Goal: Transaction & Acquisition: Purchase product/service

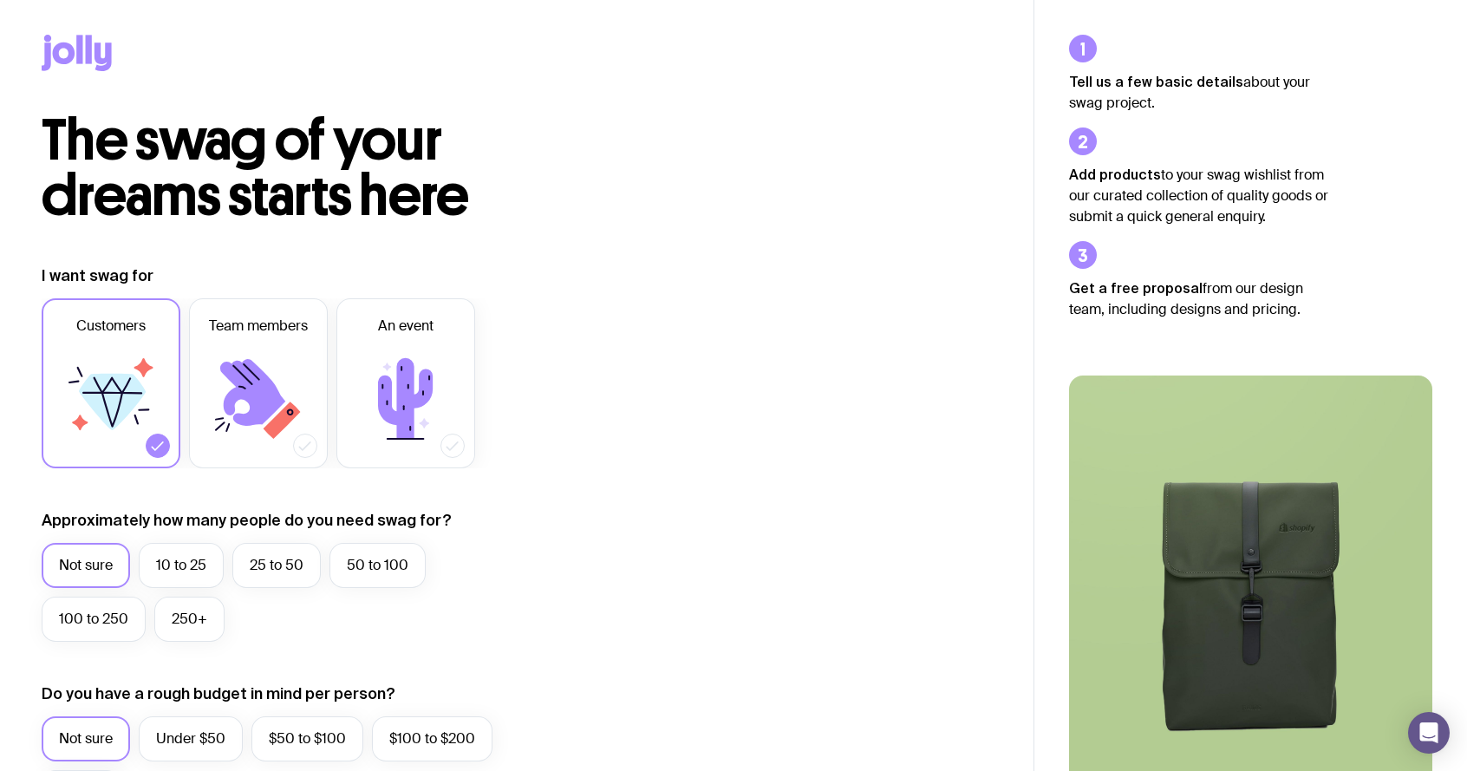
click at [86, 50] on icon at bounding box center [89, 49] width 6 height 29
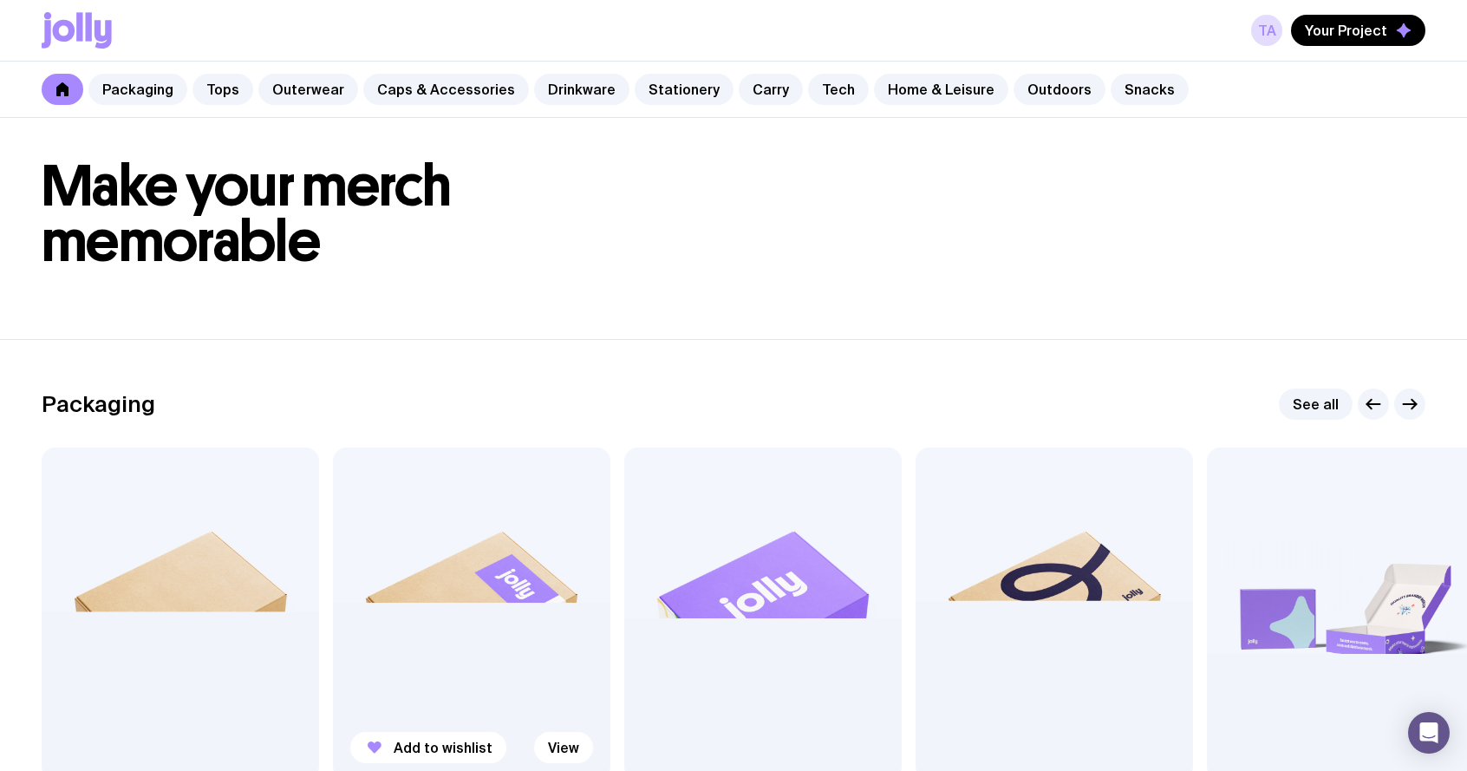
scroll to position [40, 0]
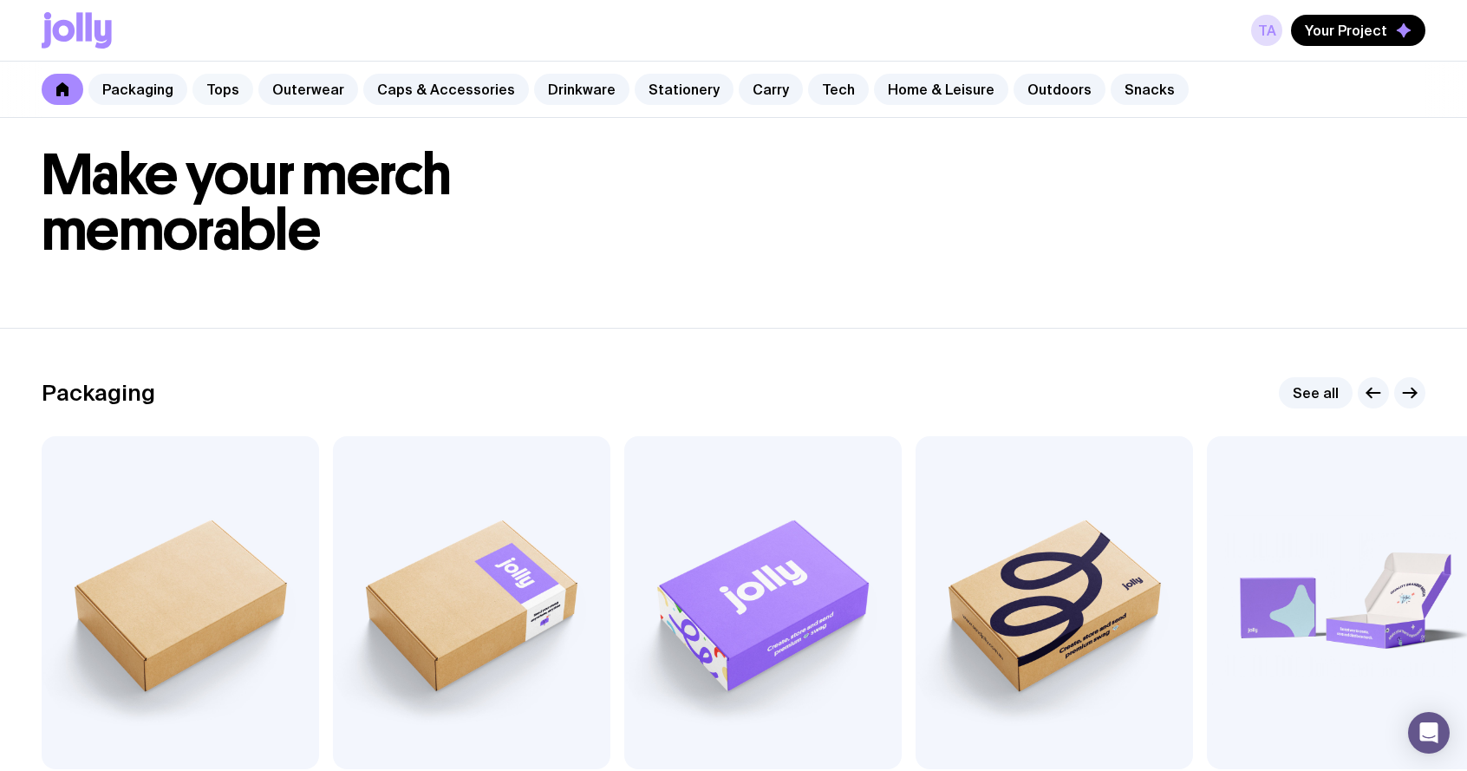
click at [230, 89] on link "Tops" at bounding box center [222, 89] width 61 height 31
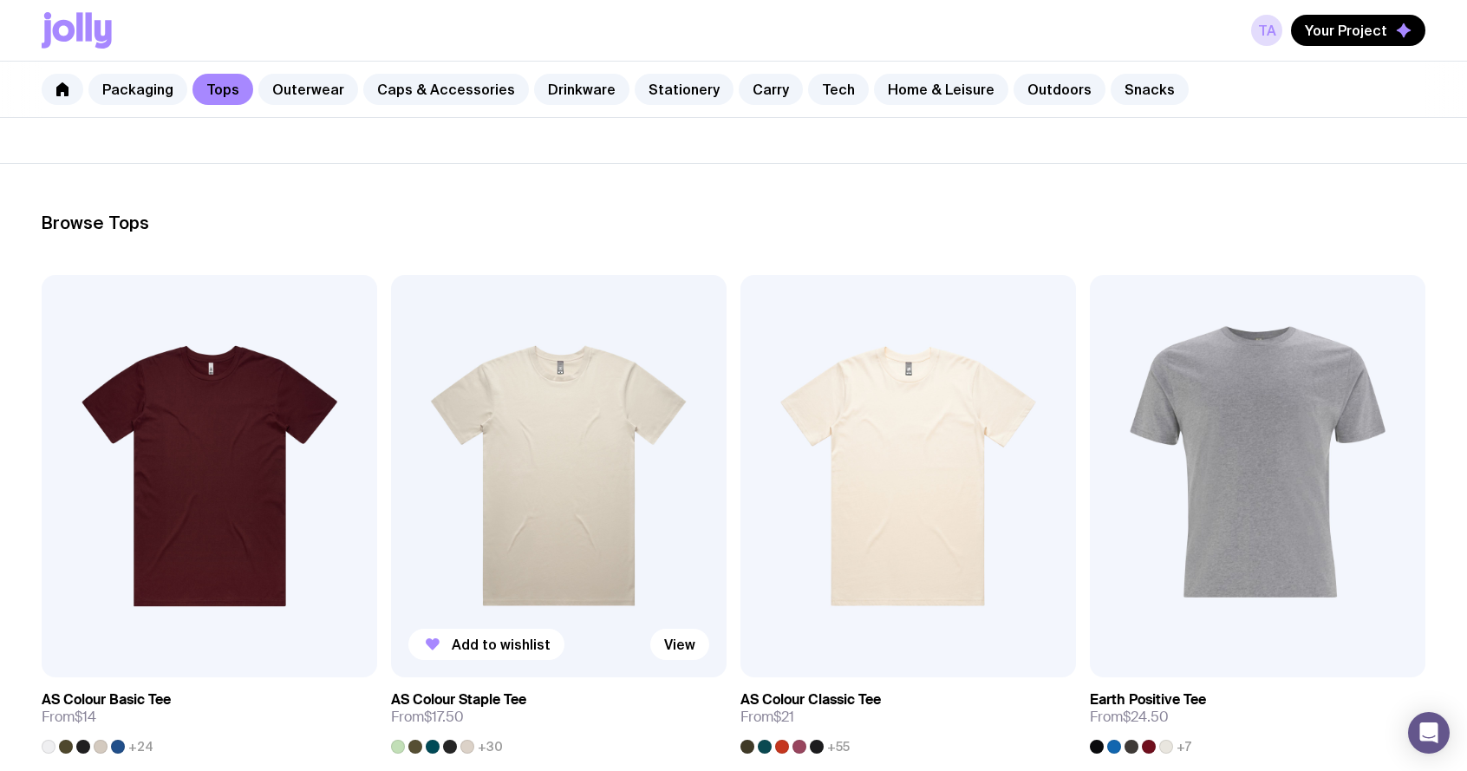
scroll to position [179, 0]
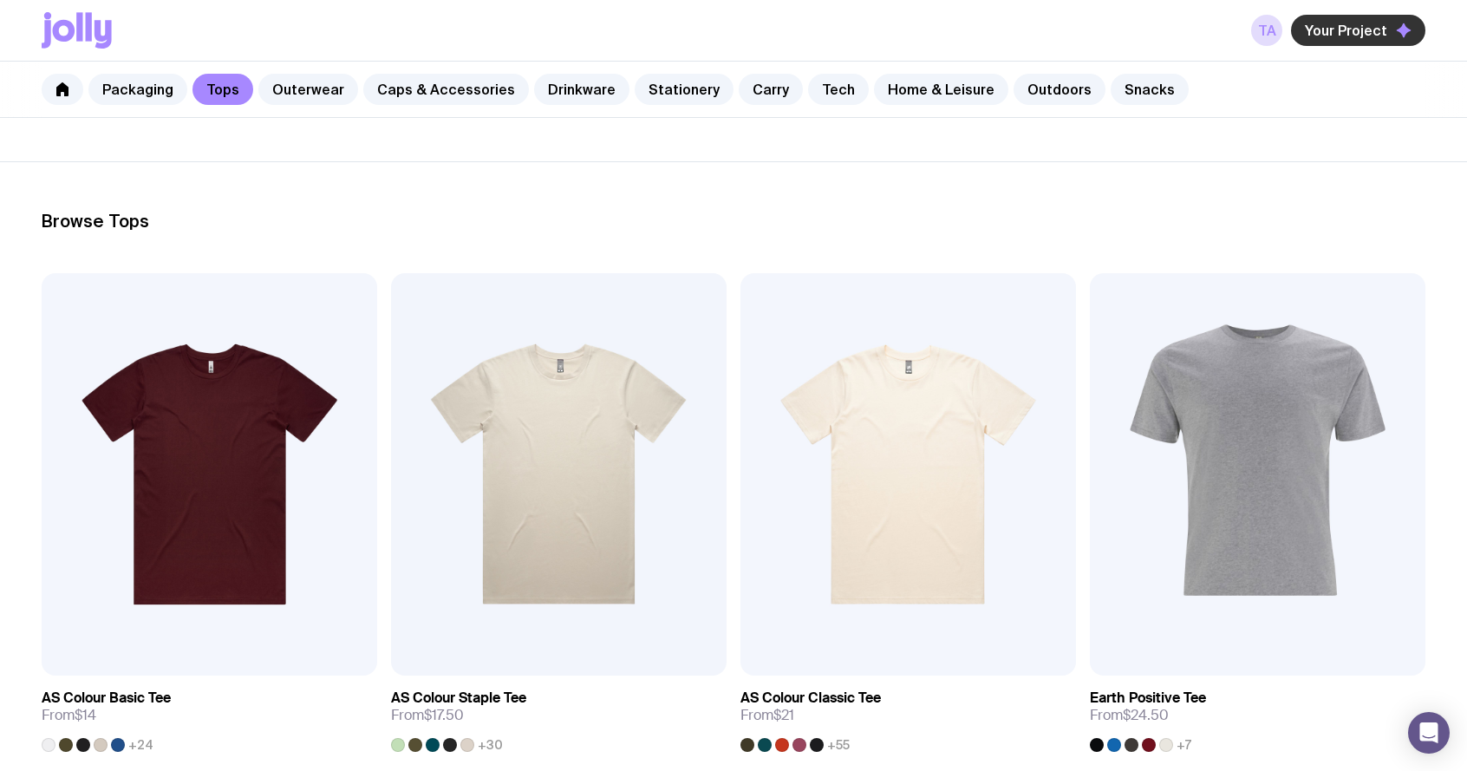
click at [1326, 32] on span "Your Project" at bounding box center [1345, 30] width 82 height 17
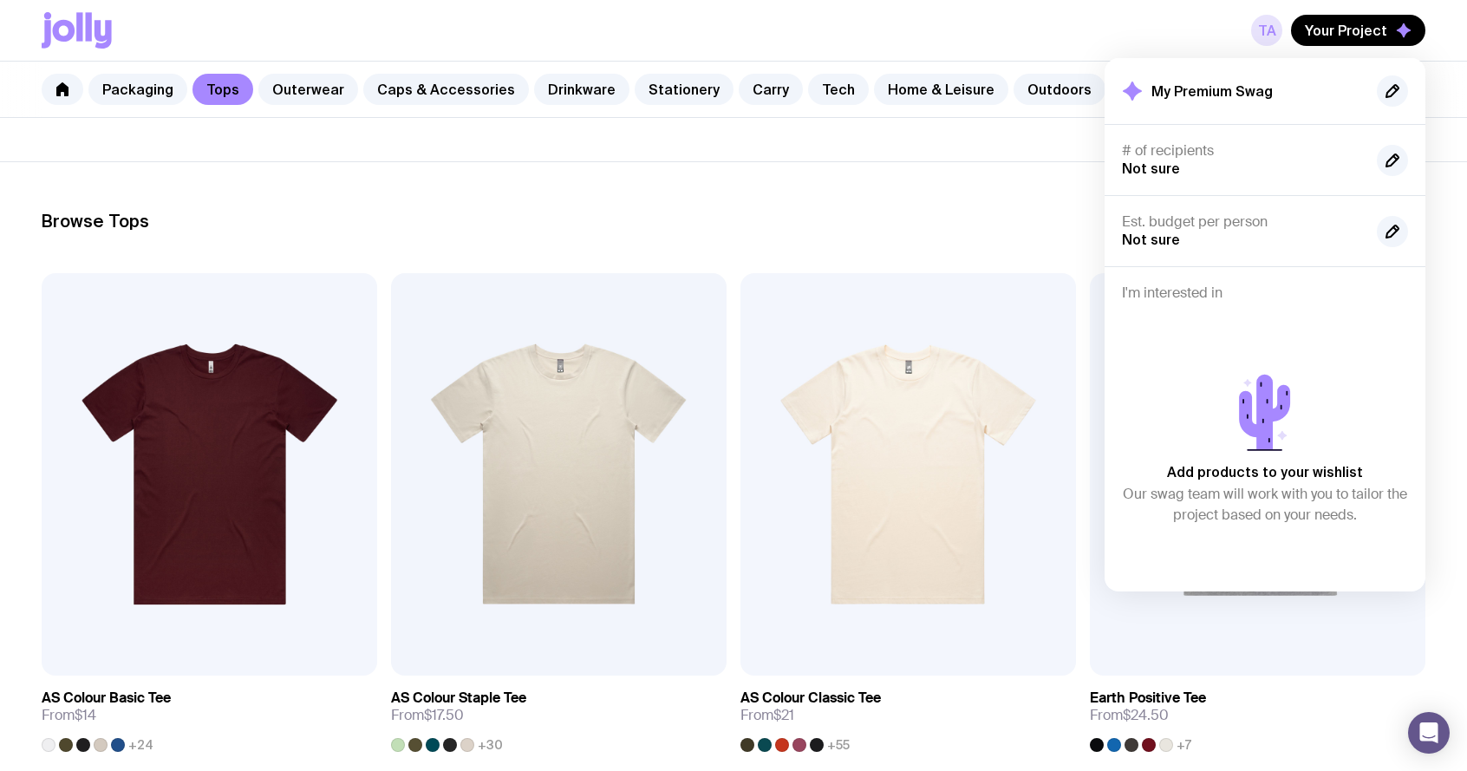
click at [1279, 22] on link "TA" at bounding box center [1266, 30] width 31 height 31
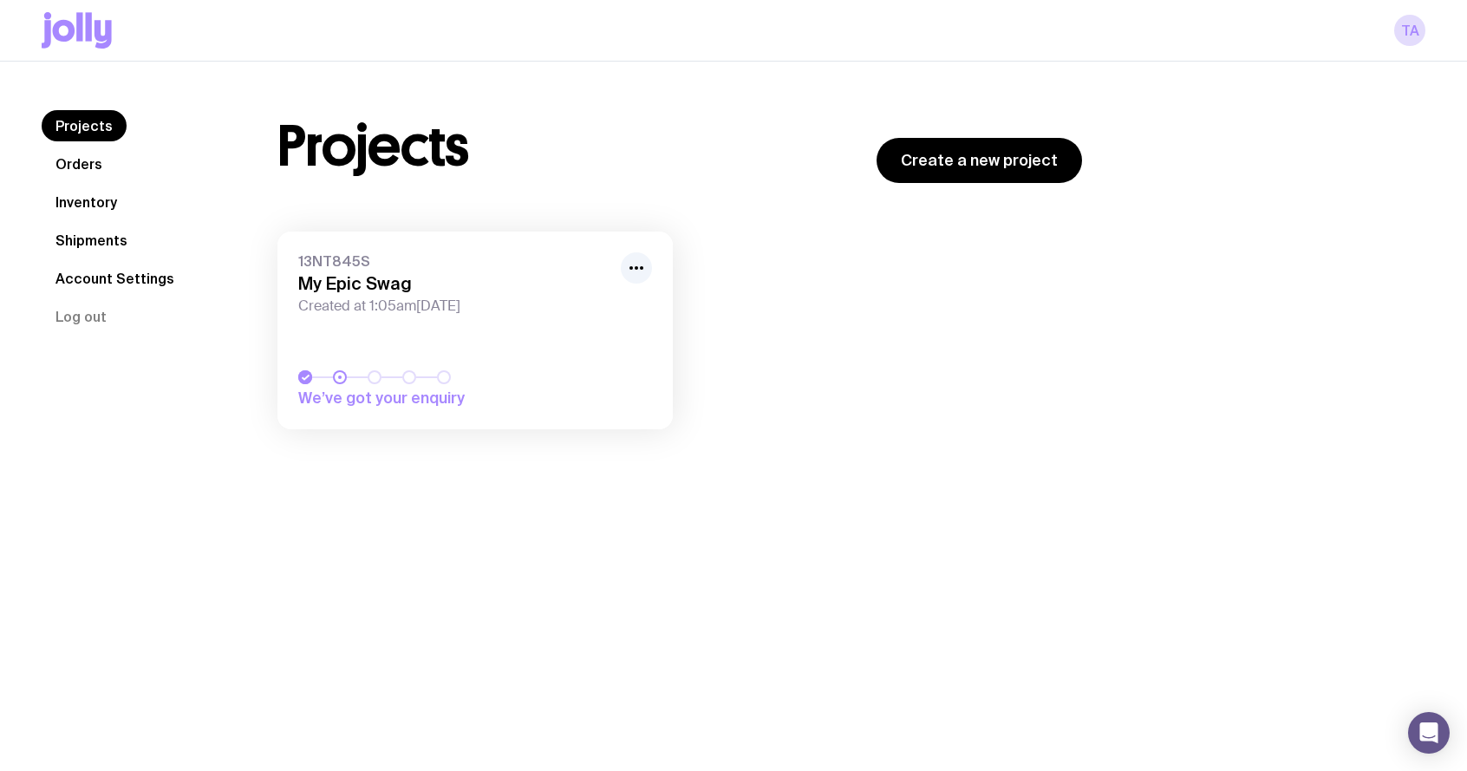
click at [105, 165] on link "Orders" at bounding box center [79, 163] width 75 height 31
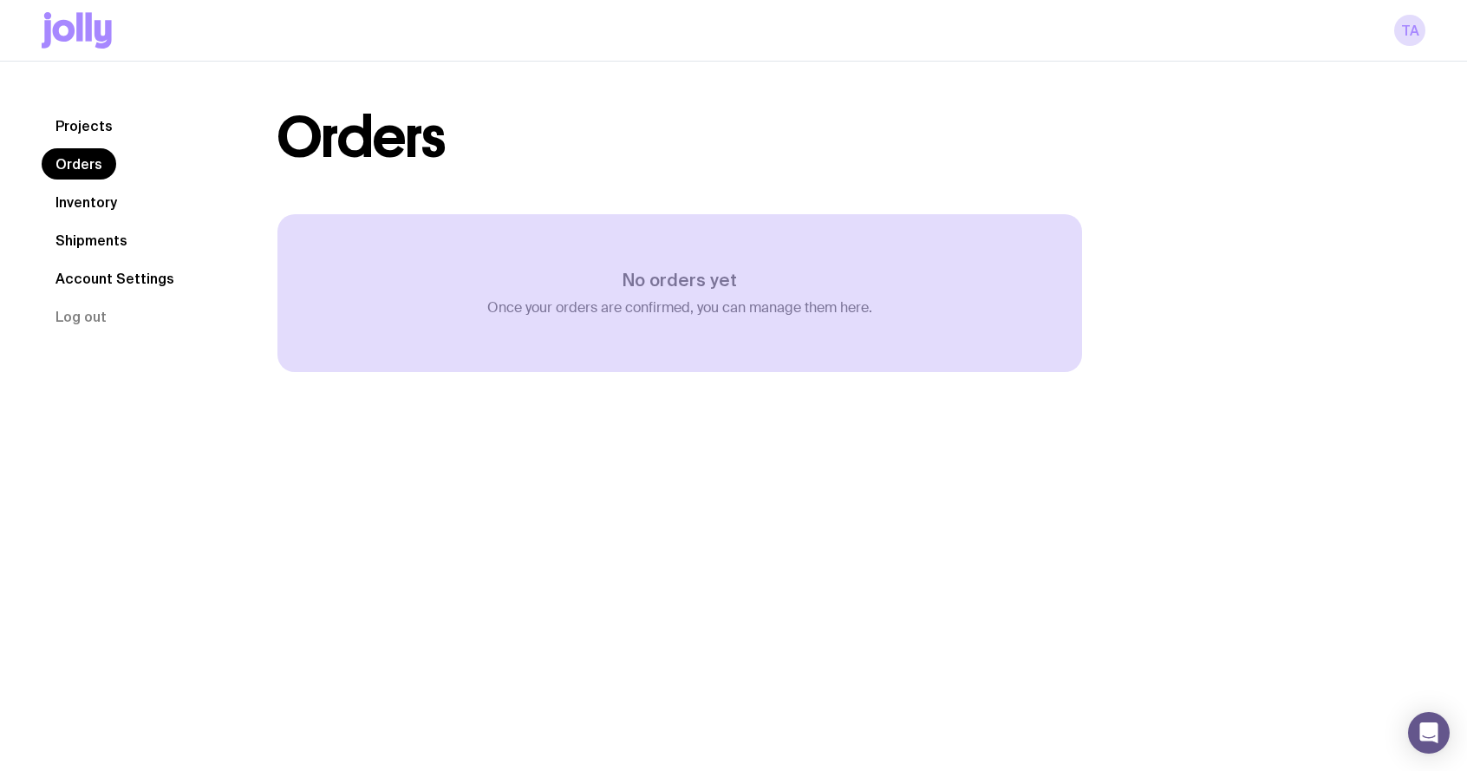
click at [102, 198] on link "Inventory" at bounding box center [86, 201] width 89 height 31
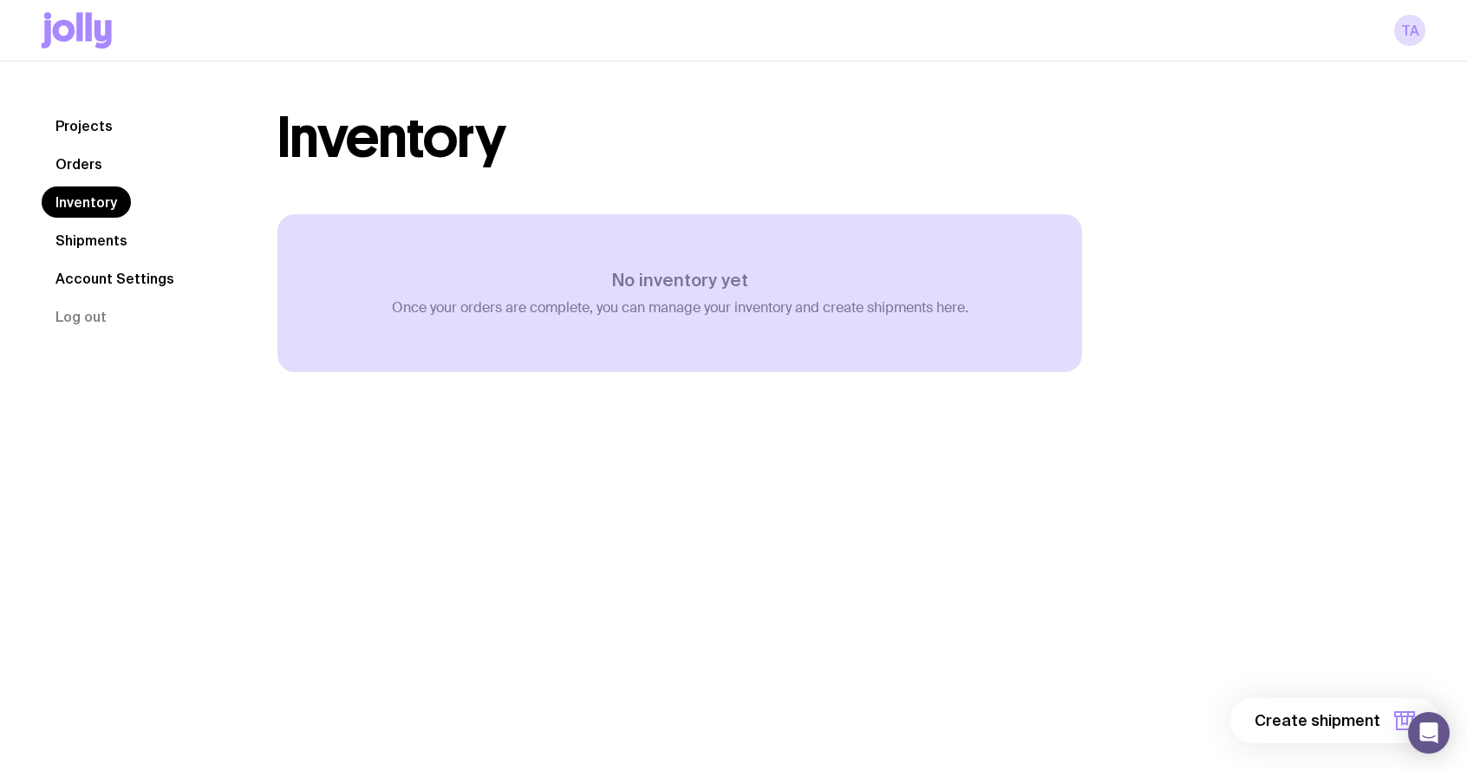
click at [113, 237] on link "Shipments" at bounding box center [92, 239] width 100 height 31
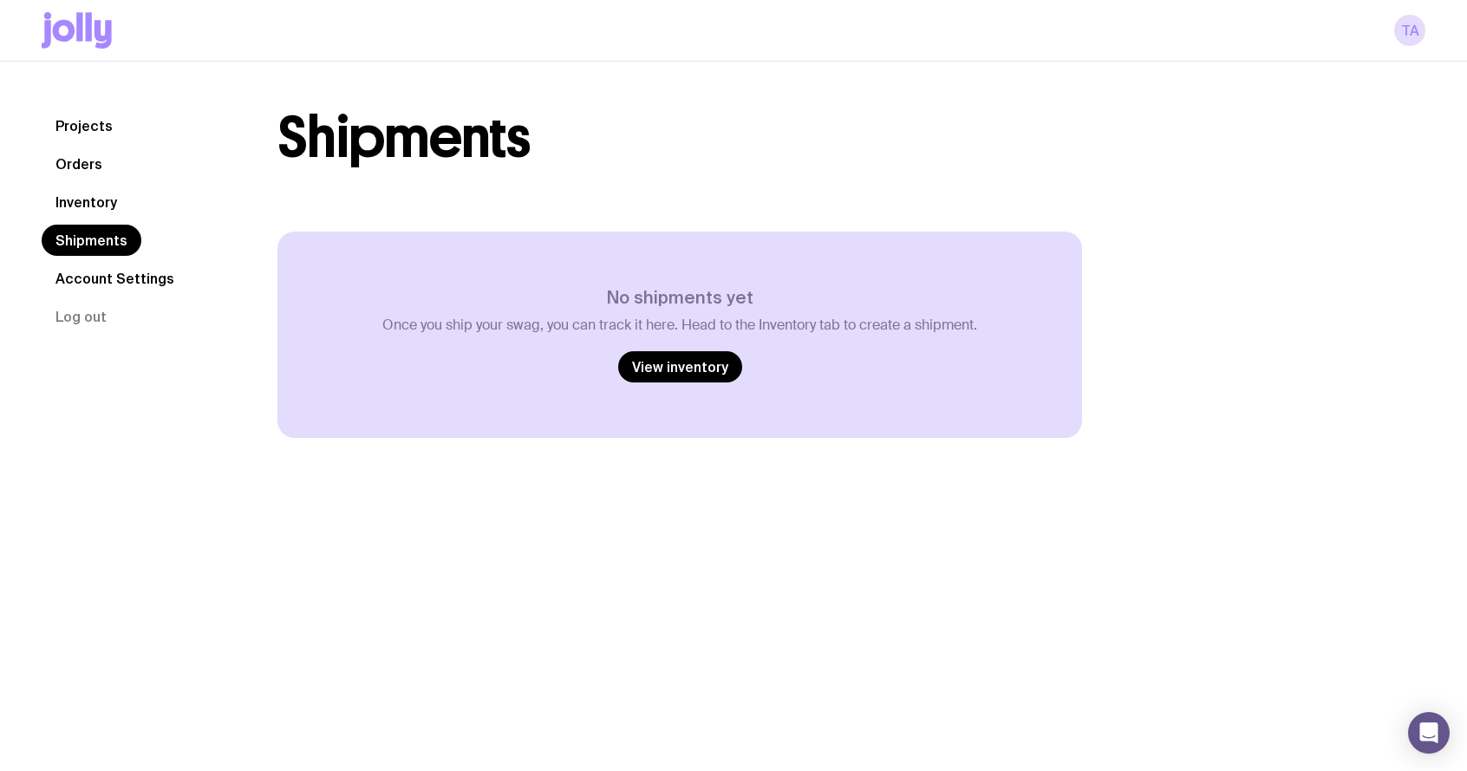
click at [123, 279] on link "Account Settings" at bounding box center [115, 278] width 146 height 31
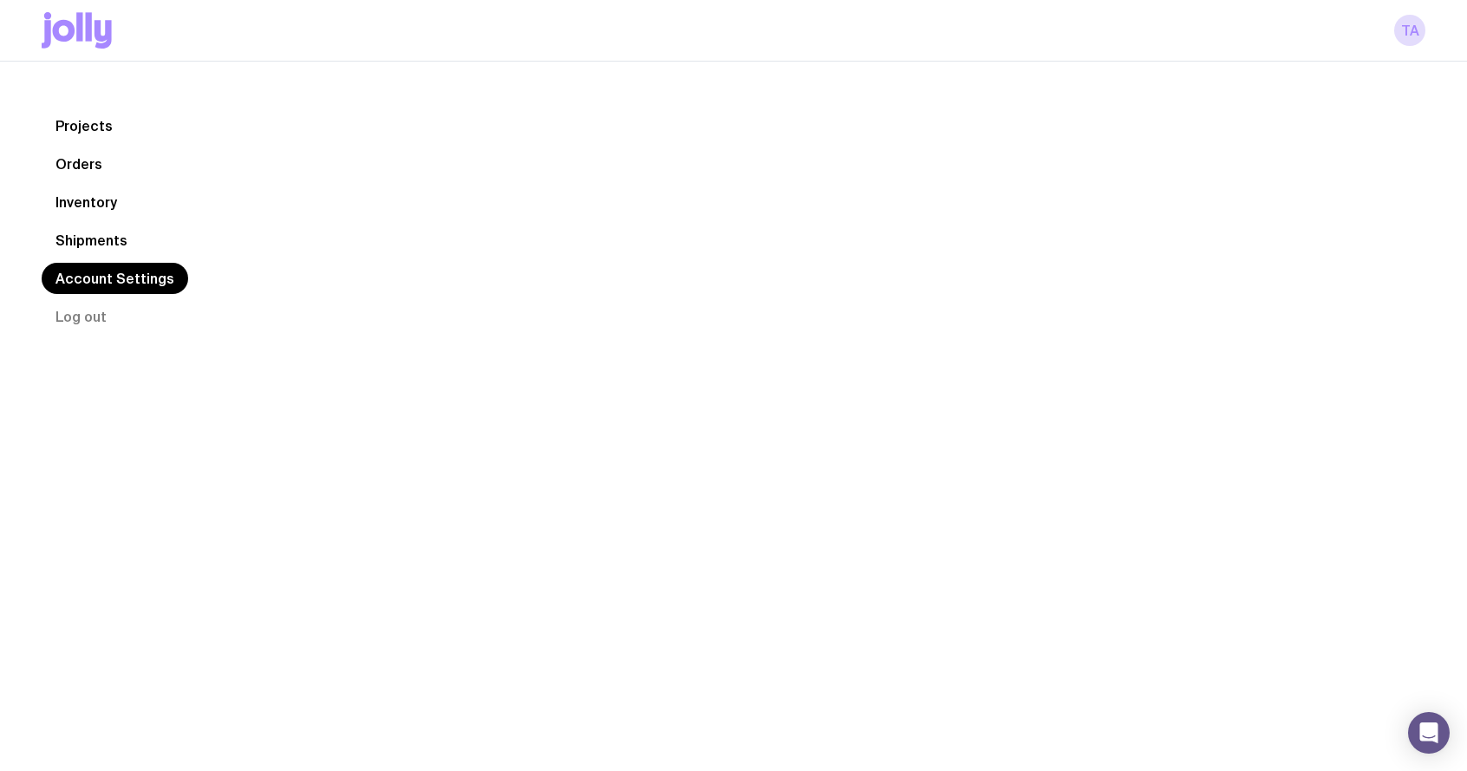
click at [62, 48] on icon at bounding box center [77, 30] width 70 height 36
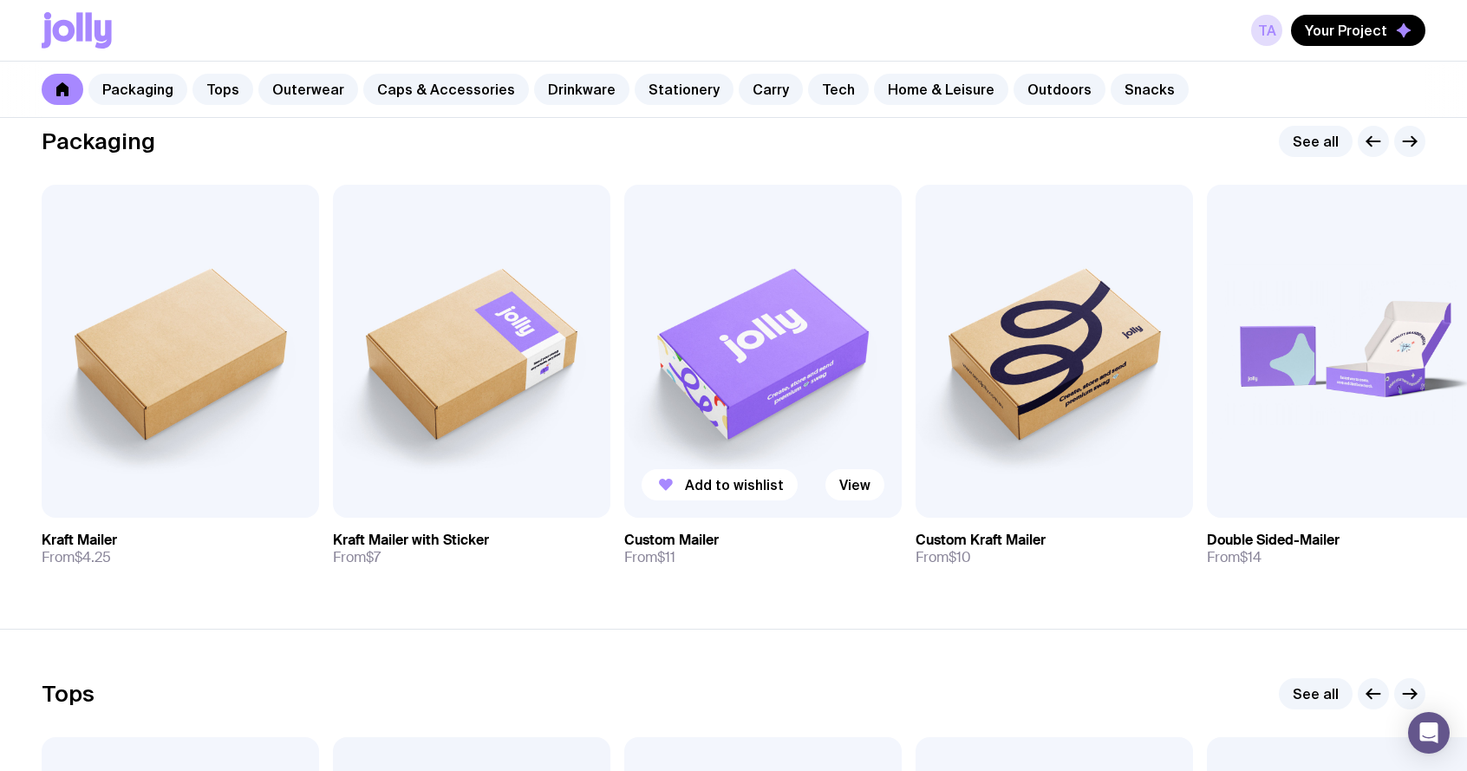
scroll to position [290, 0]
click at [1411, 145] on icon "button" at bounding box center [1413, 143] width 4 height 10
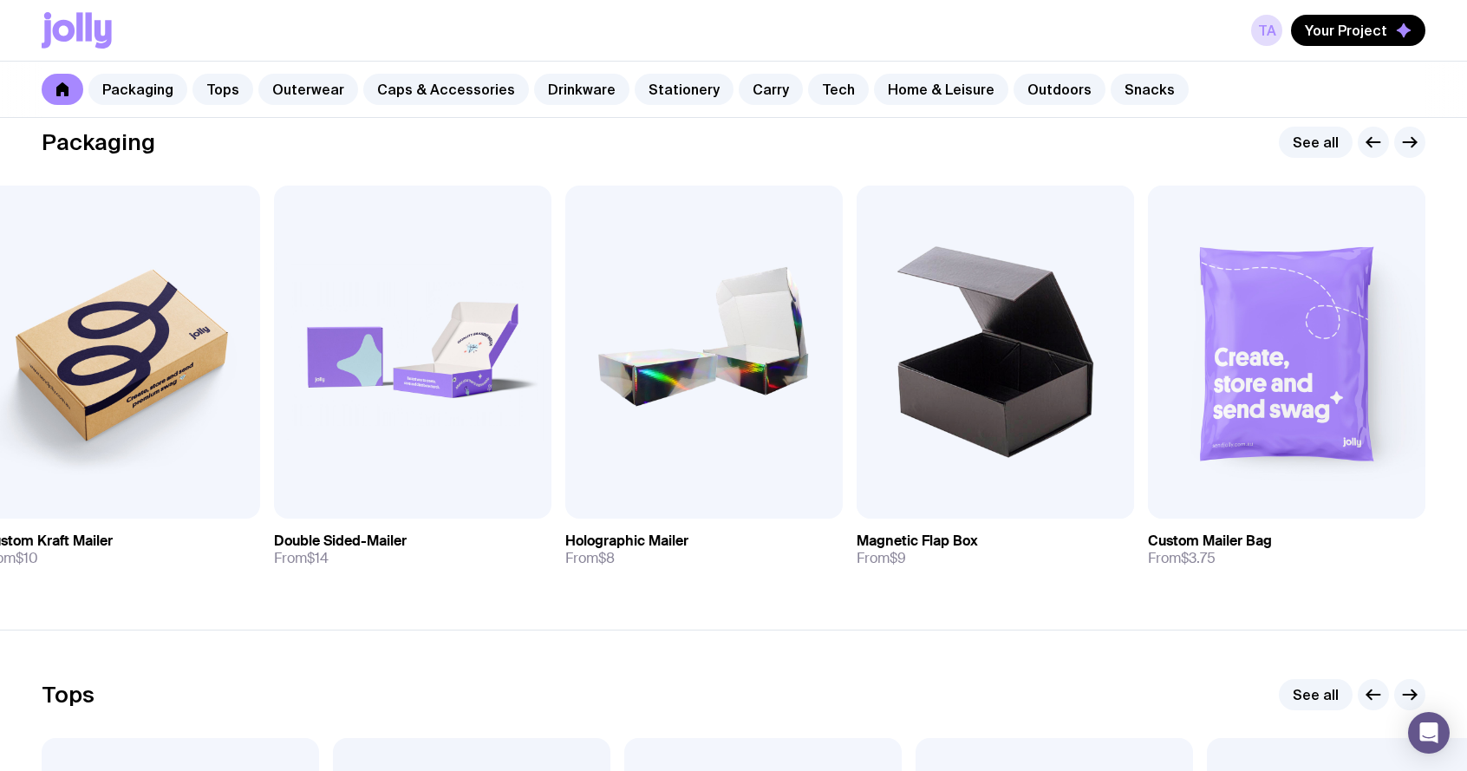
drag, startPoint x: 1411, startPoint y: 145, endPoint x: 309, endPoint y: 145, distance: 1102.5
click at [321, 150] on div "Packaging See all" at bounding box center [733, 142] width 1383 height 31
click at [232, 99] on link "Tops" at bounding box center [222, 89] width 61 height 31
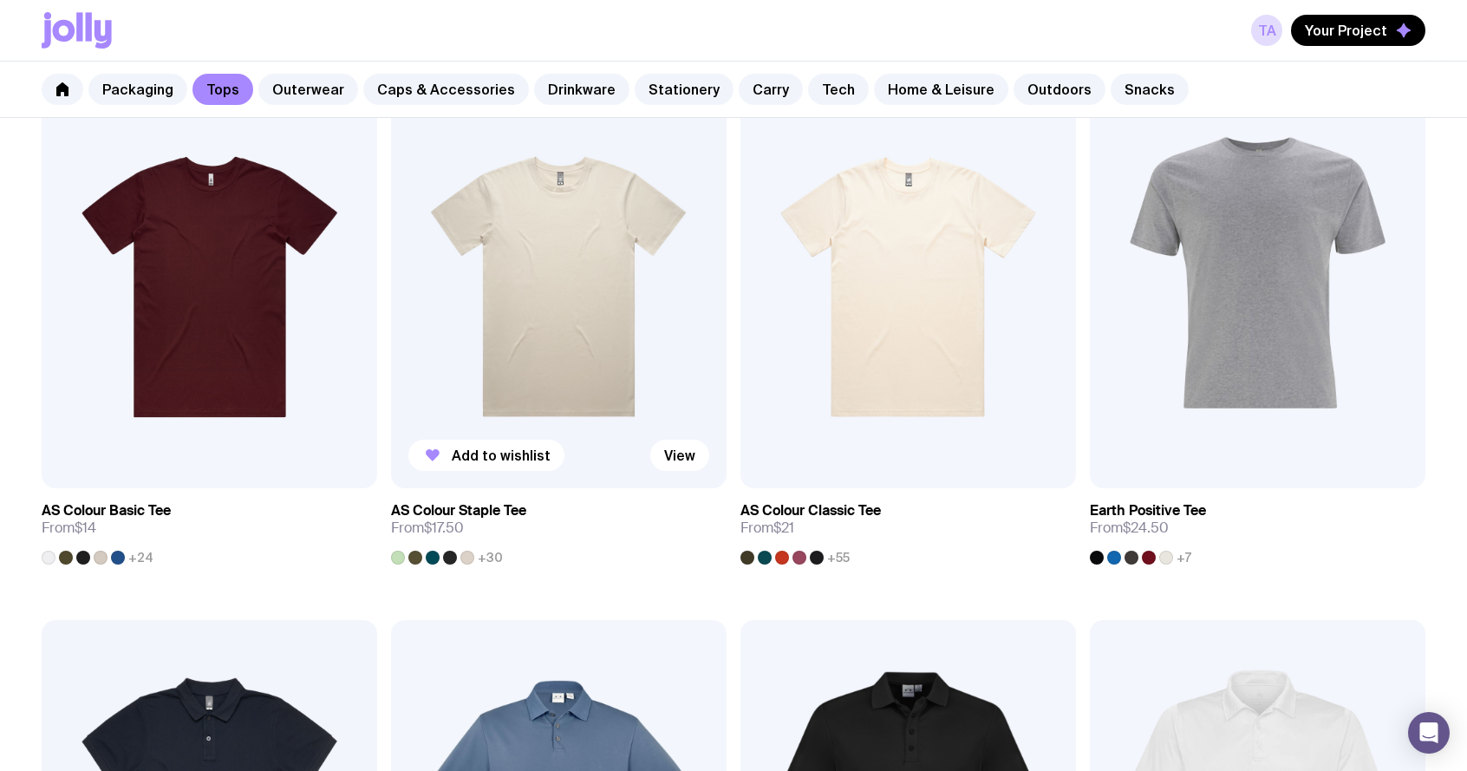
scroll to position [345, 0]
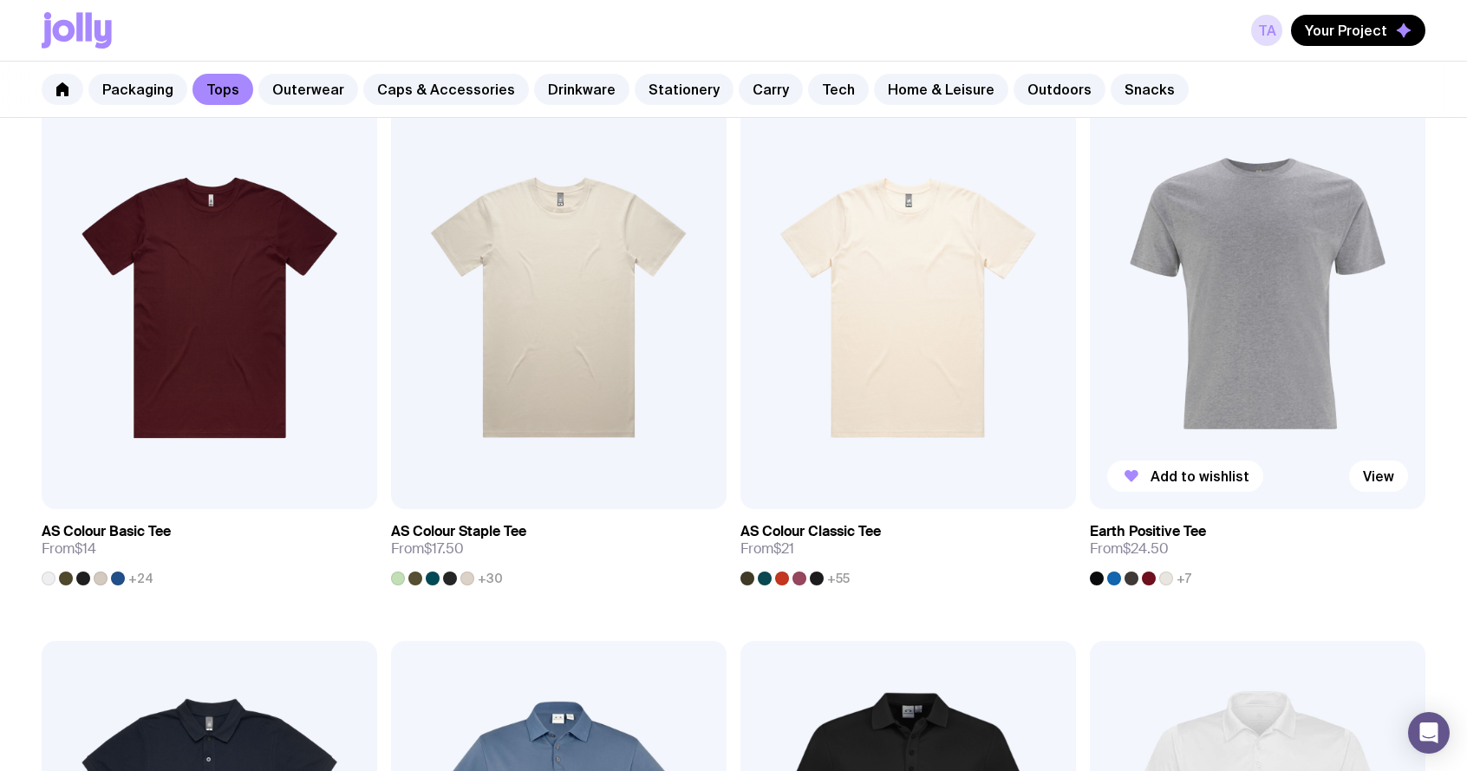
click at [1272, 393] on img at bounding box center [1256, 308] width 335 height 402
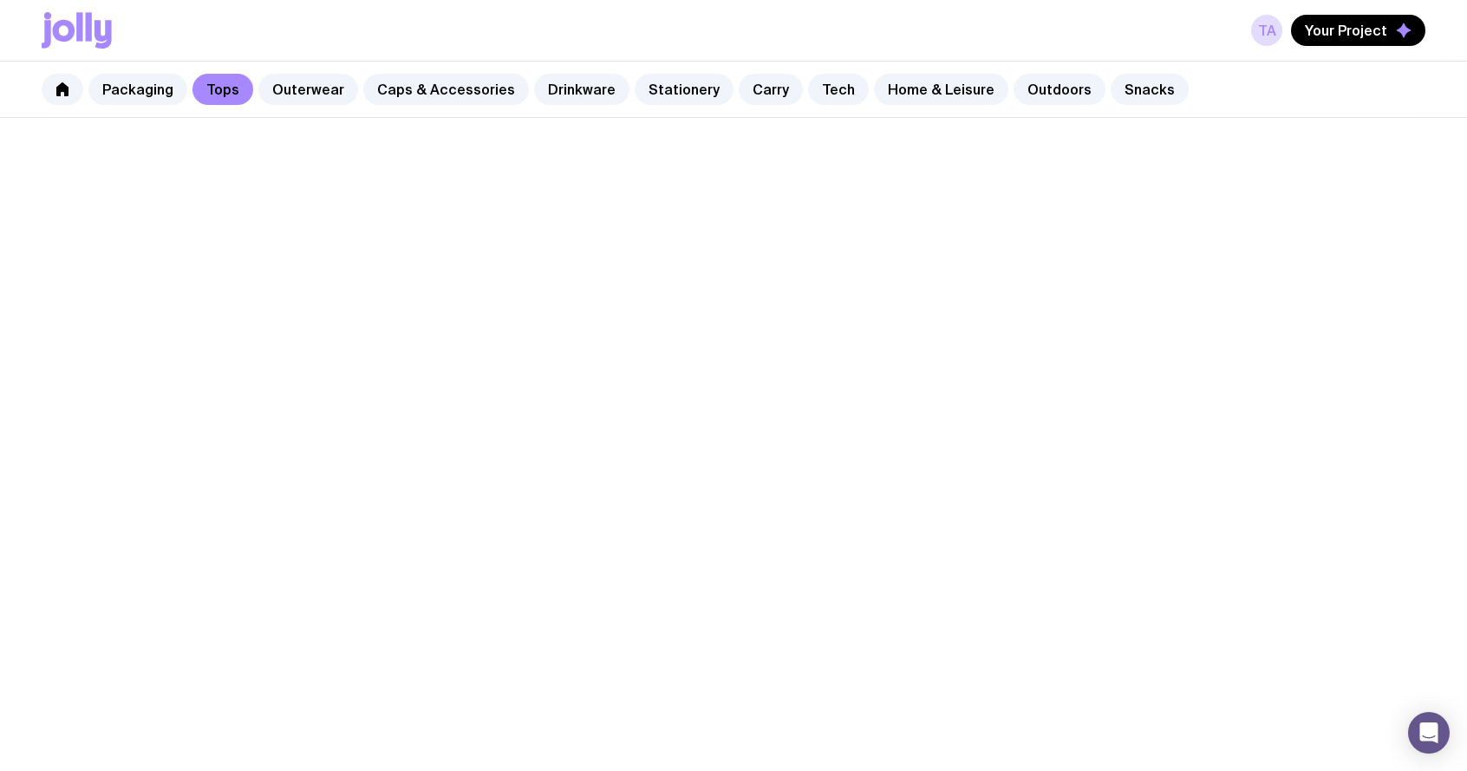
scroll to position [345, 0]
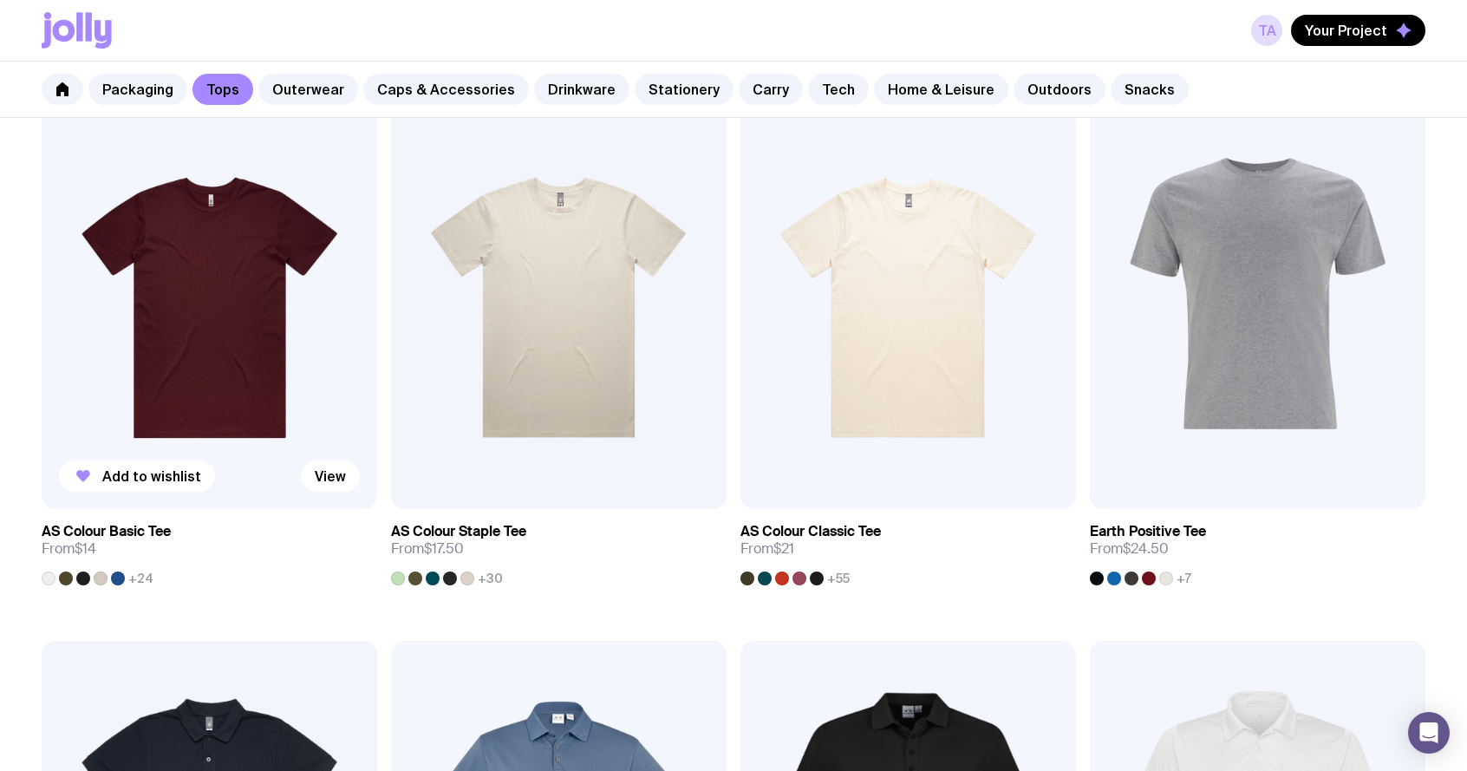
click at [244, 322] on img at bounding box center [209, 308] width 335 height 402
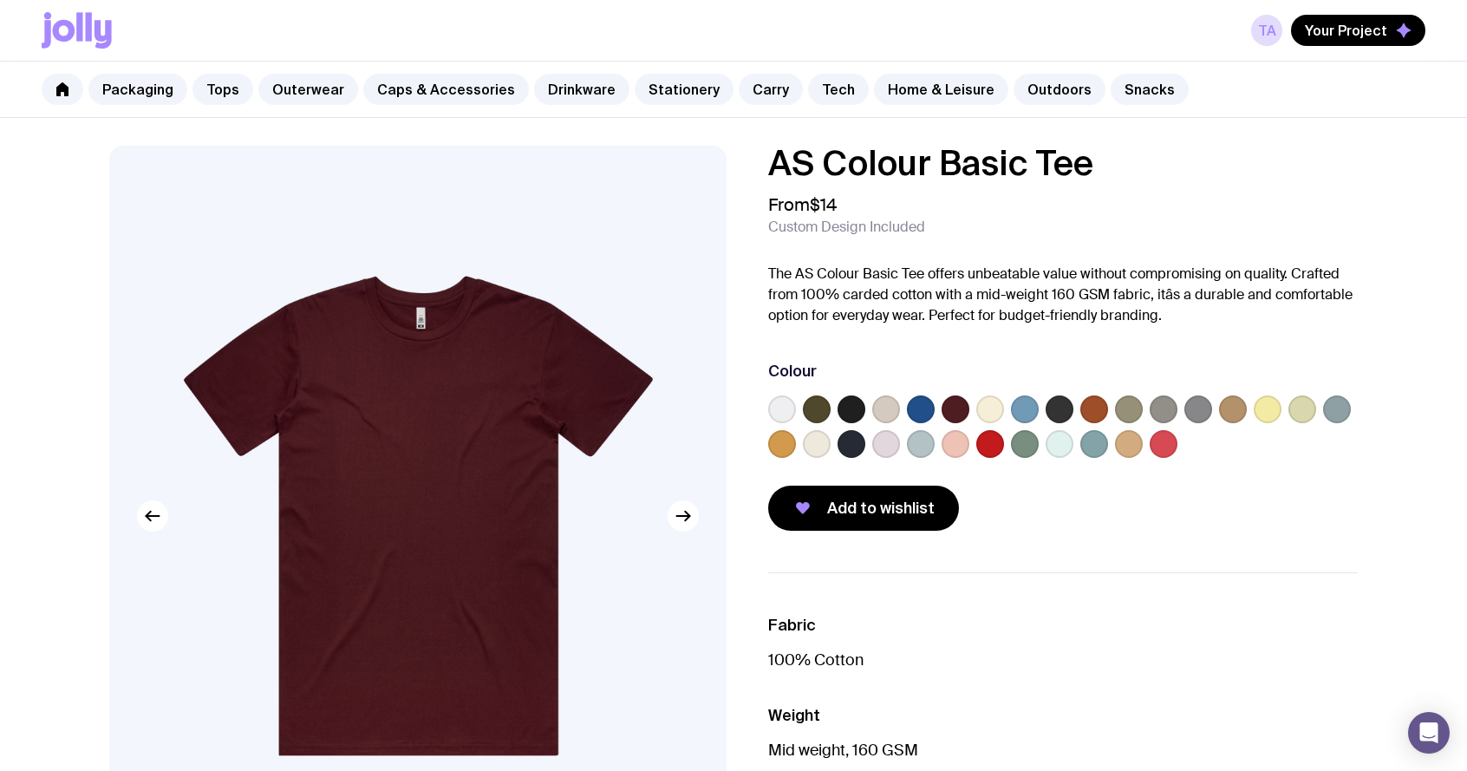
scroll to position [345, 0]
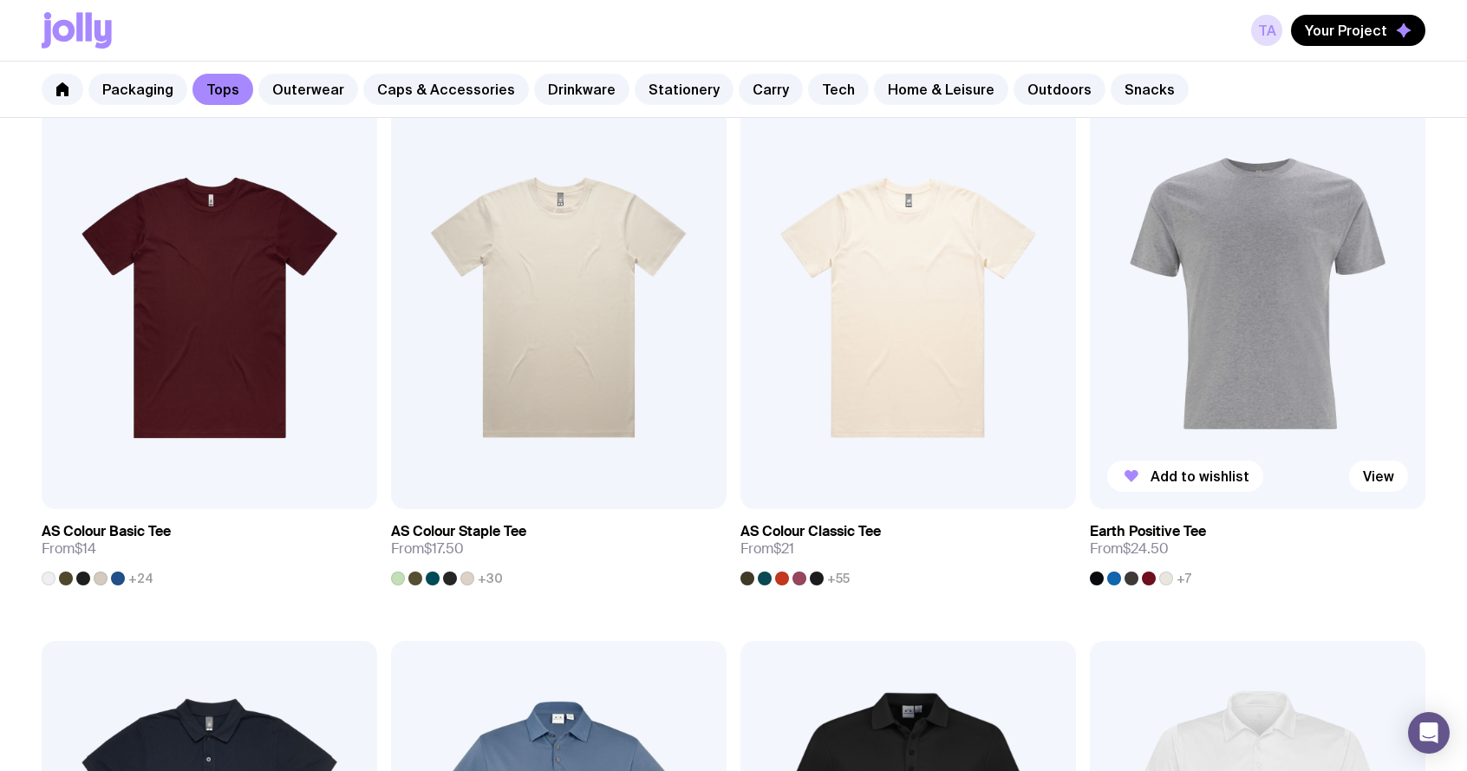
click at [1252, 280] on img at bounding box center [1256, 308] width 335 height 402
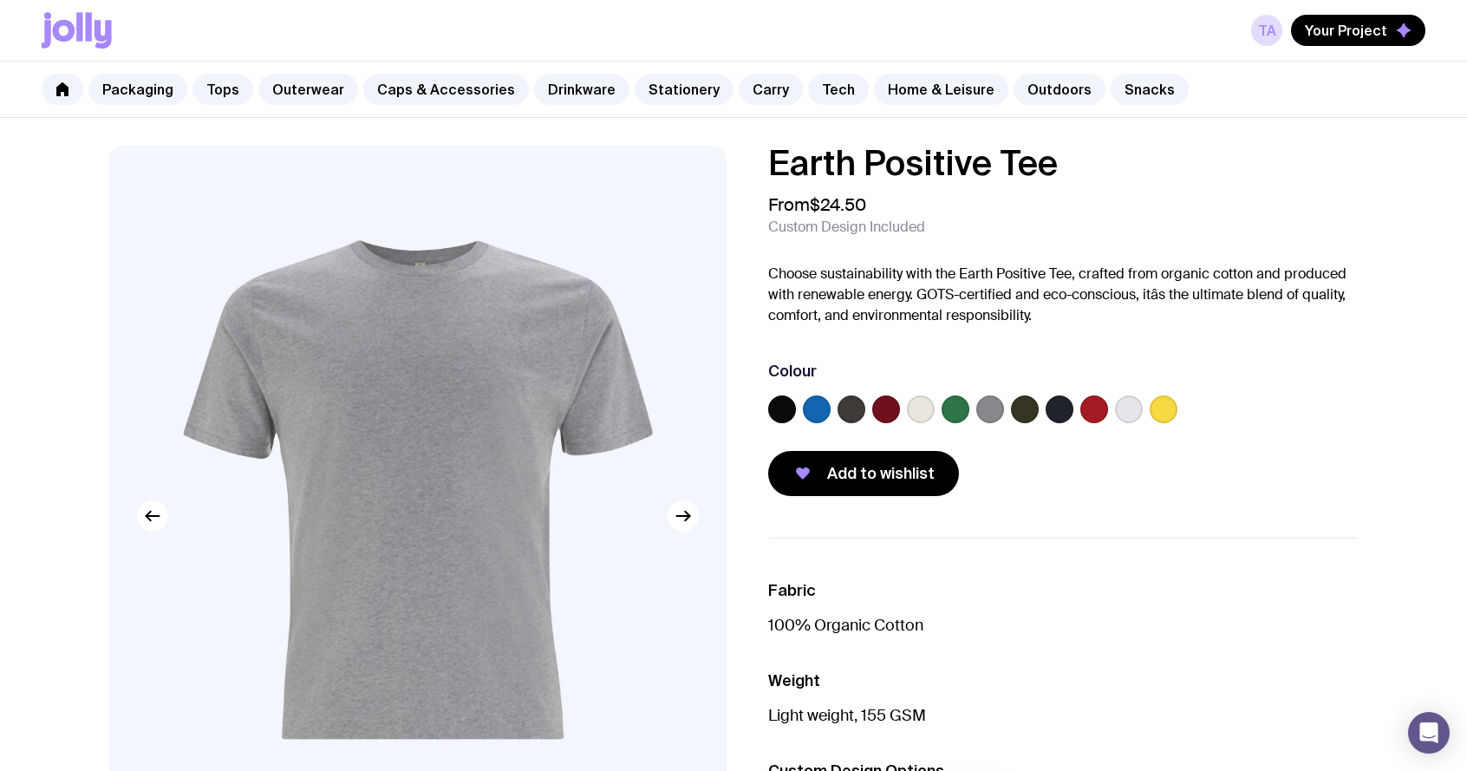
click at [837, 406] on div at bounding box center [851, 409] width 28 height 28
click at [817, 409] on label at bounding box center [817, 409] width 28 height 28
click at [0, 0] on input "radio" at bounding box center [0, 0] width 0 height 0
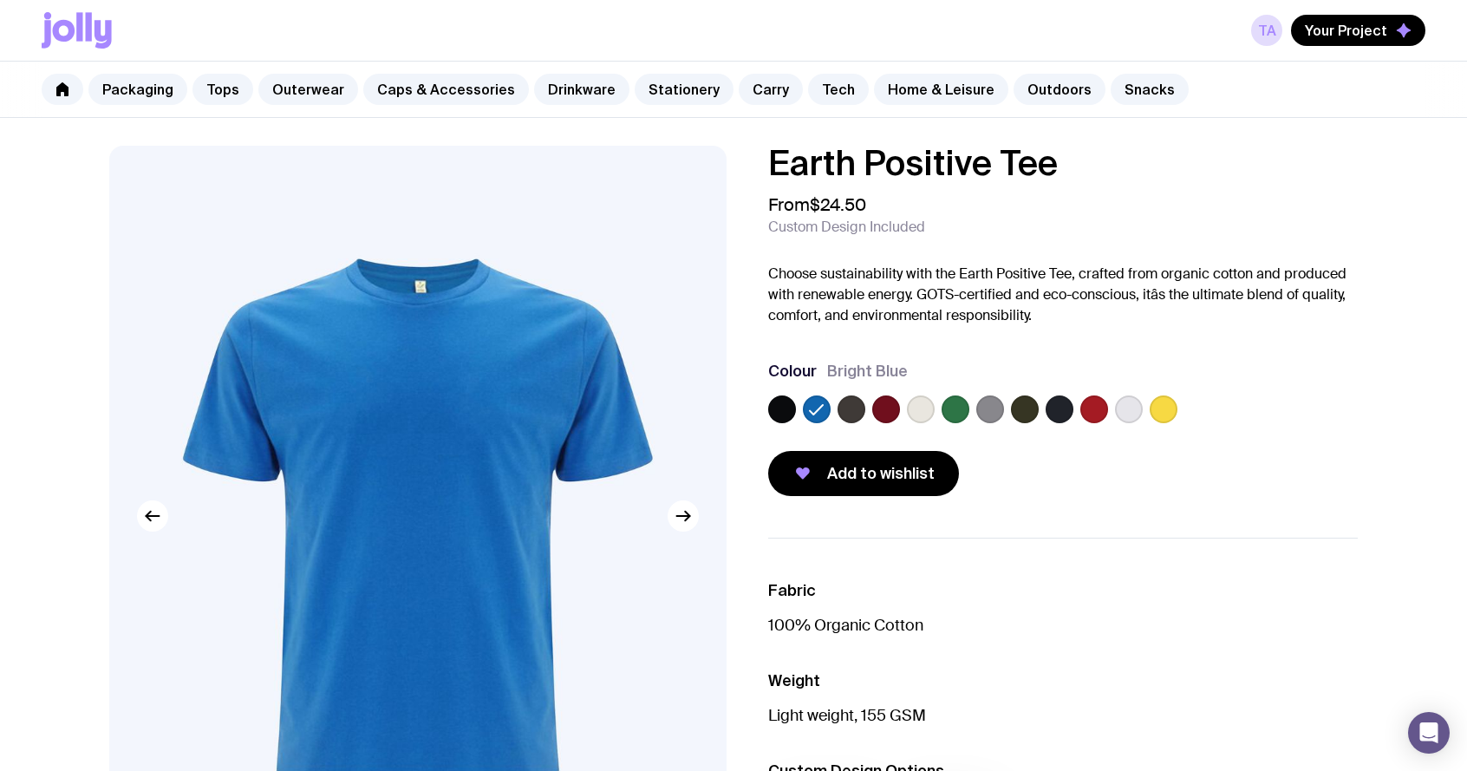
click at [1062, 406] on label at bounding box center [1059, 409] width 28 height 28
click at [0, 0] on input "radio" at bounding box center [0, 0] width 0 height 0
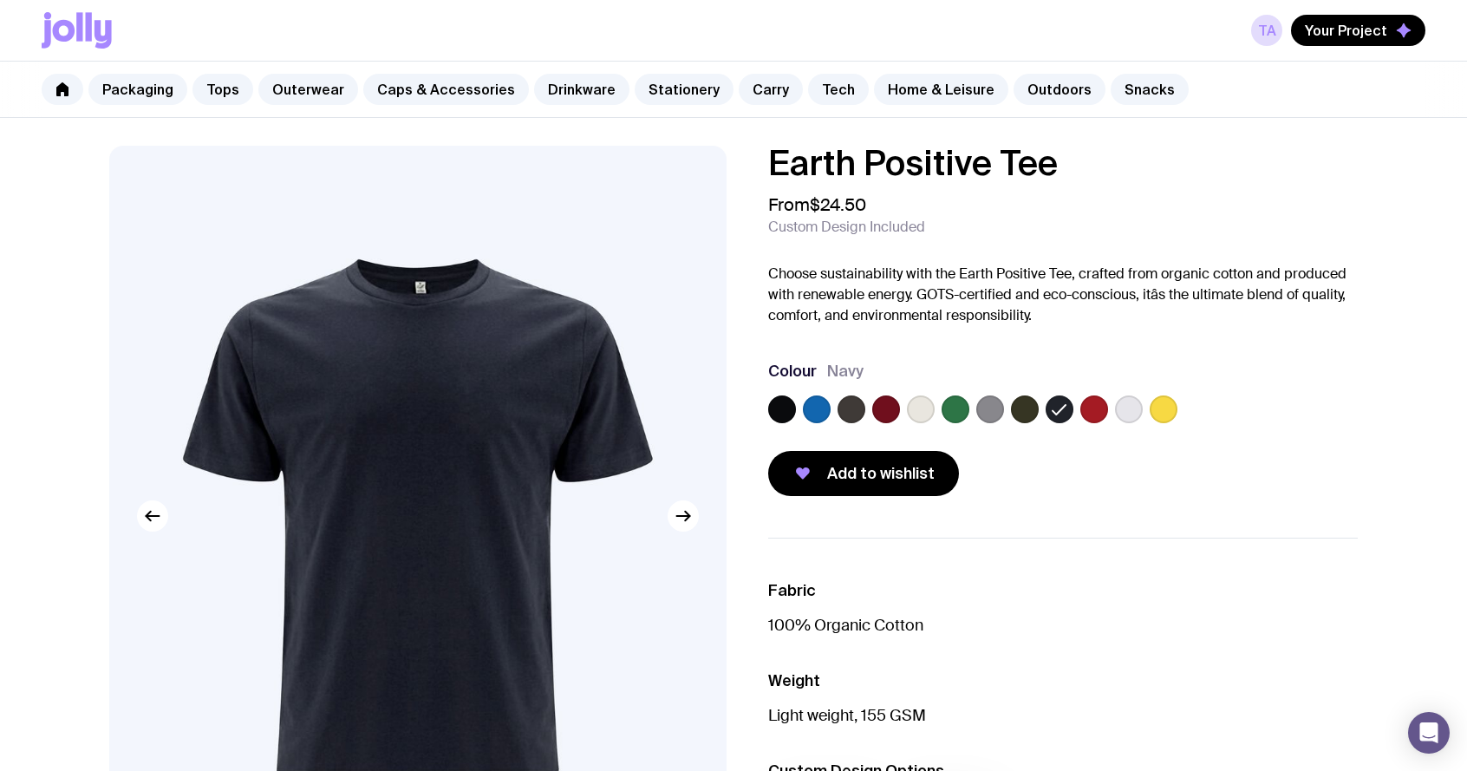
click at [1001, 404] on label at bounding box center [990, 409] width 28 height 28
click at [0, 0] on input "radio" at bounding box center [0, 0] width 0 height 0
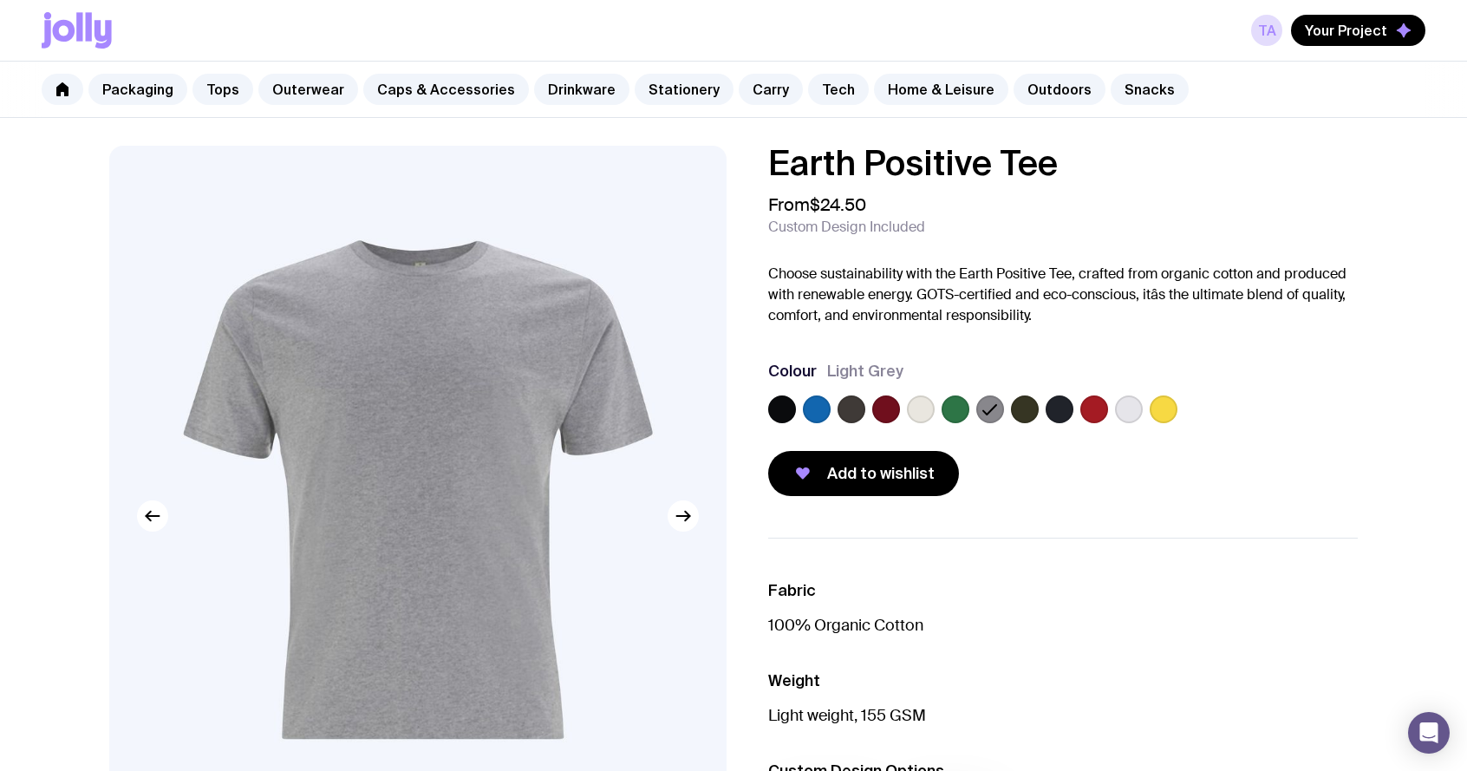
click at [1062, 410] on label at bounding box center [1059, 409] width 28 height 28
click at [0, 0] on input "radio" at bounding box center [0, 0] width 0 height 0
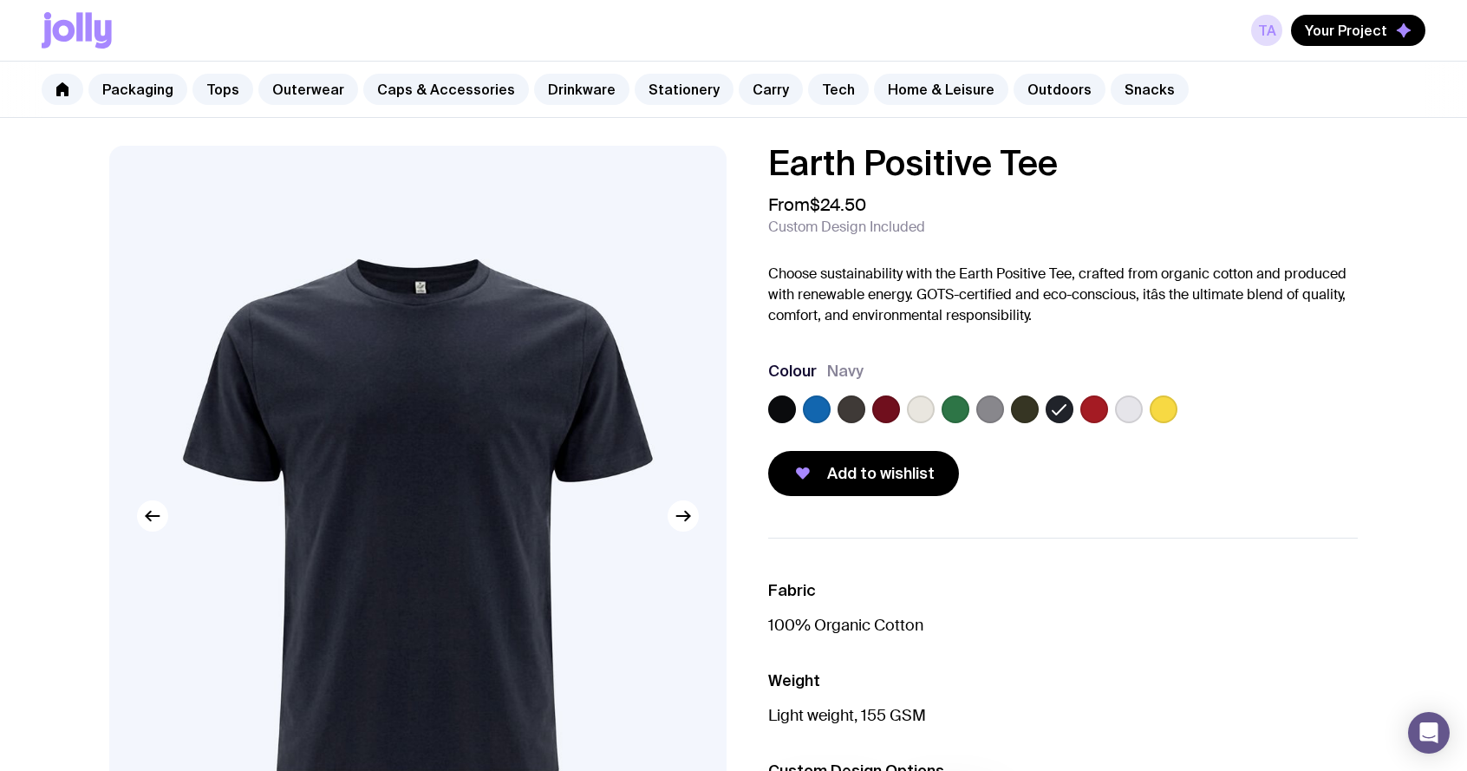
click at [1031, 410] on label at bounding box center [1025, 409] width 28 height 28
click at [0, 0] on input "radio" at bounding box center [0, 0] width 0 height 0
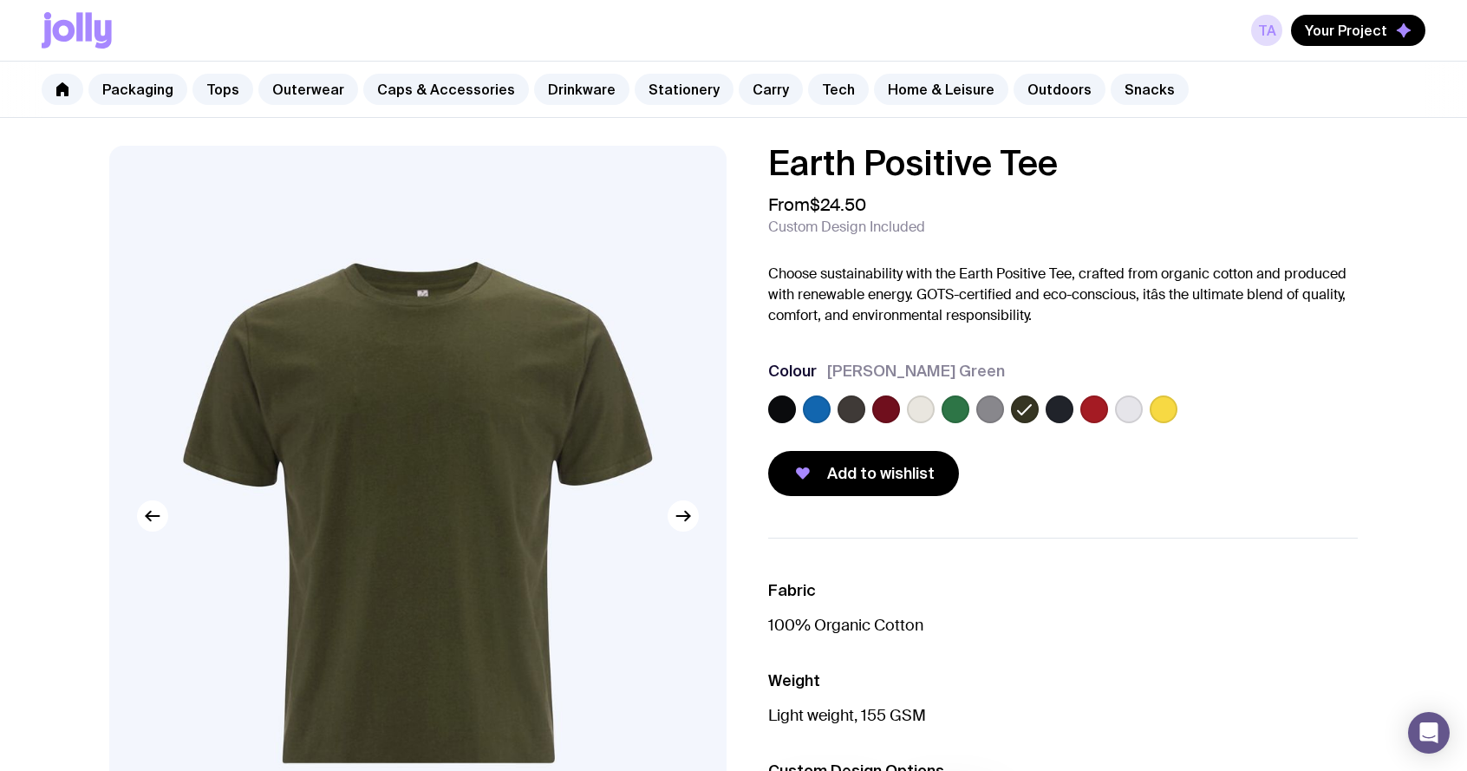
click at [1056, 411] on label at bounding box center [1059, 409] width 28 height 28
click at [0, 0] on input "radio" at bounding box center [0, 0] width 0 height 0
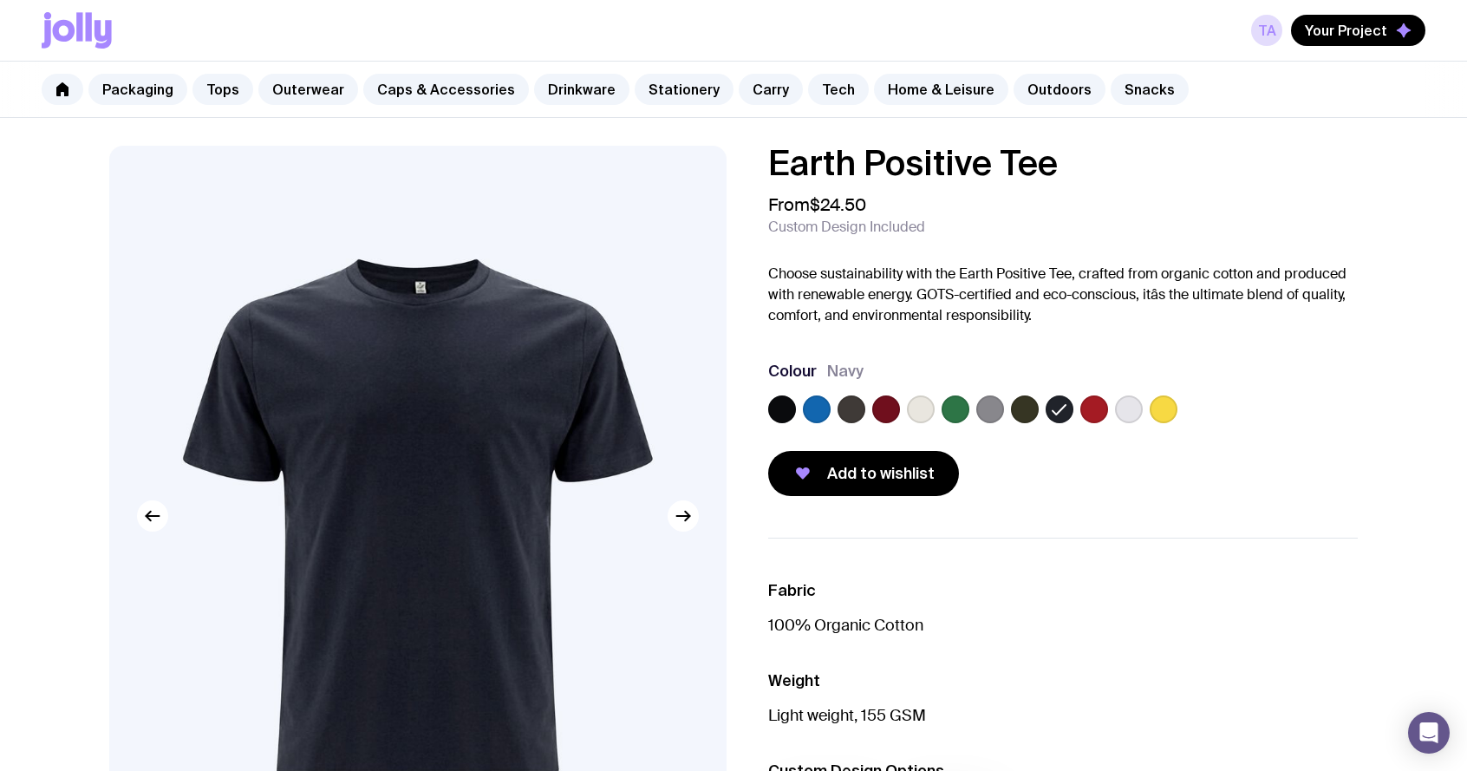
click at [815, 413] on label at bounding box center [817, 409] width 28 height 28
click at [0, 0] on input "radio" at bounding box center [0, 0] width 0 height 0
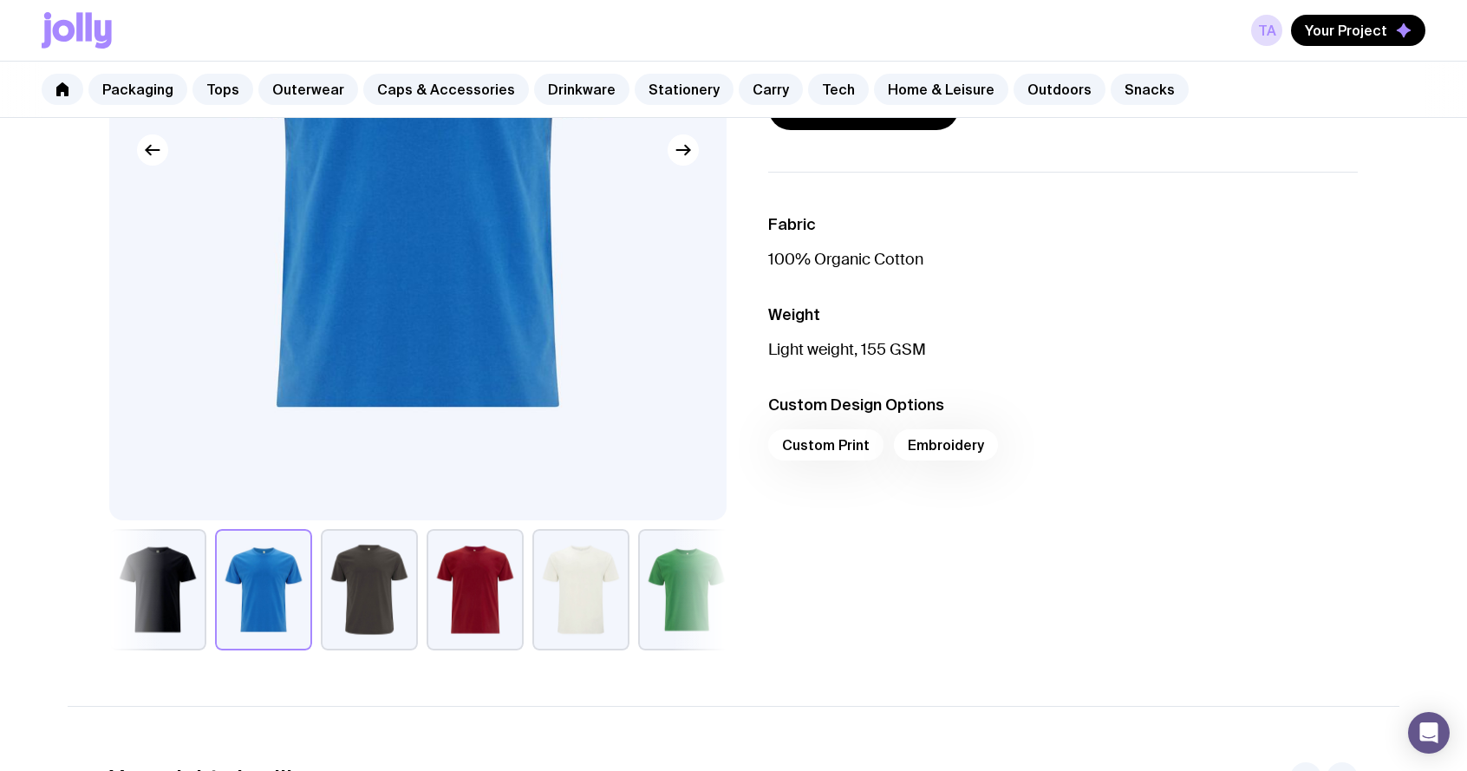
scroll to position [368, 0]
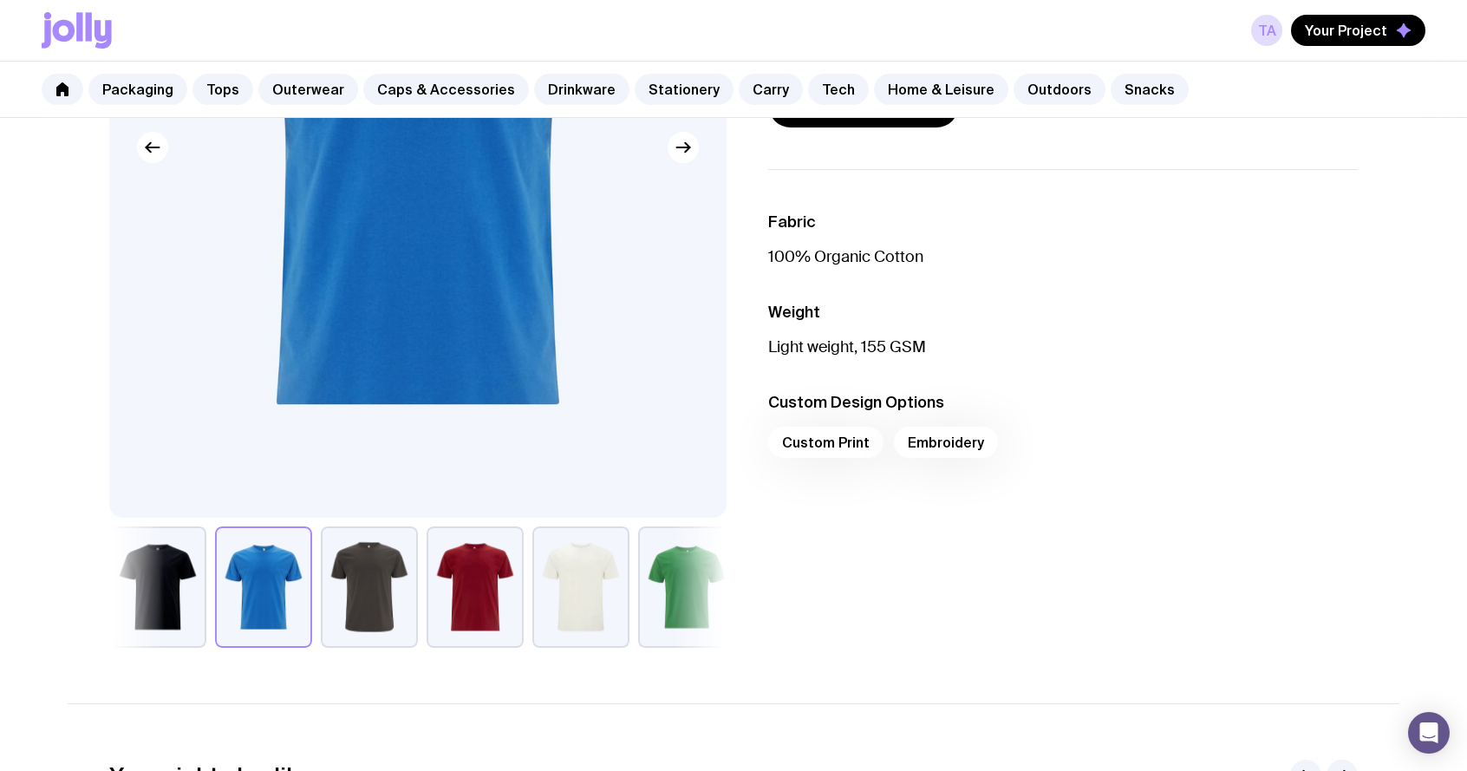
click at [165, 588] on button "button" at bounding box center [157, 586] width 97 height 121
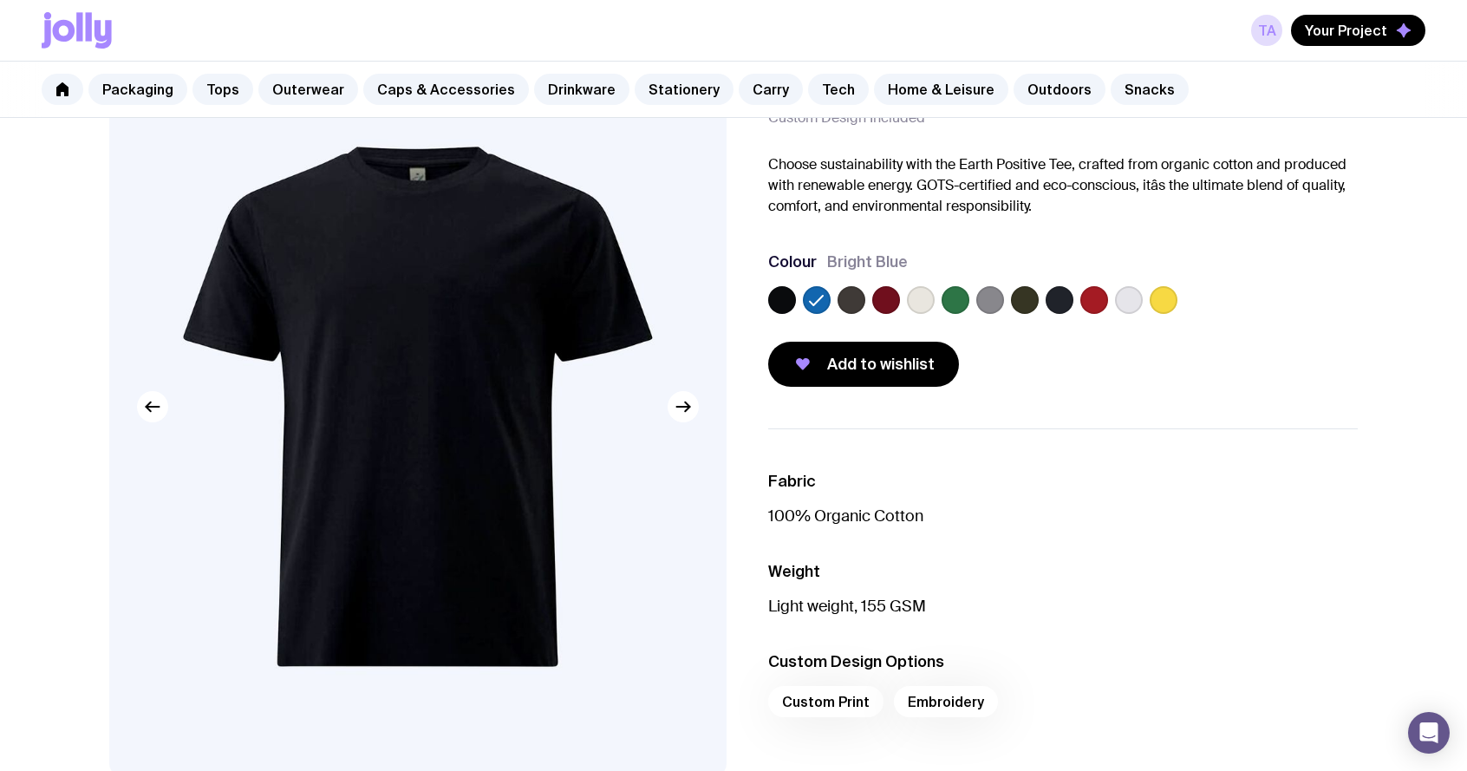
scroll to position [0, 0]
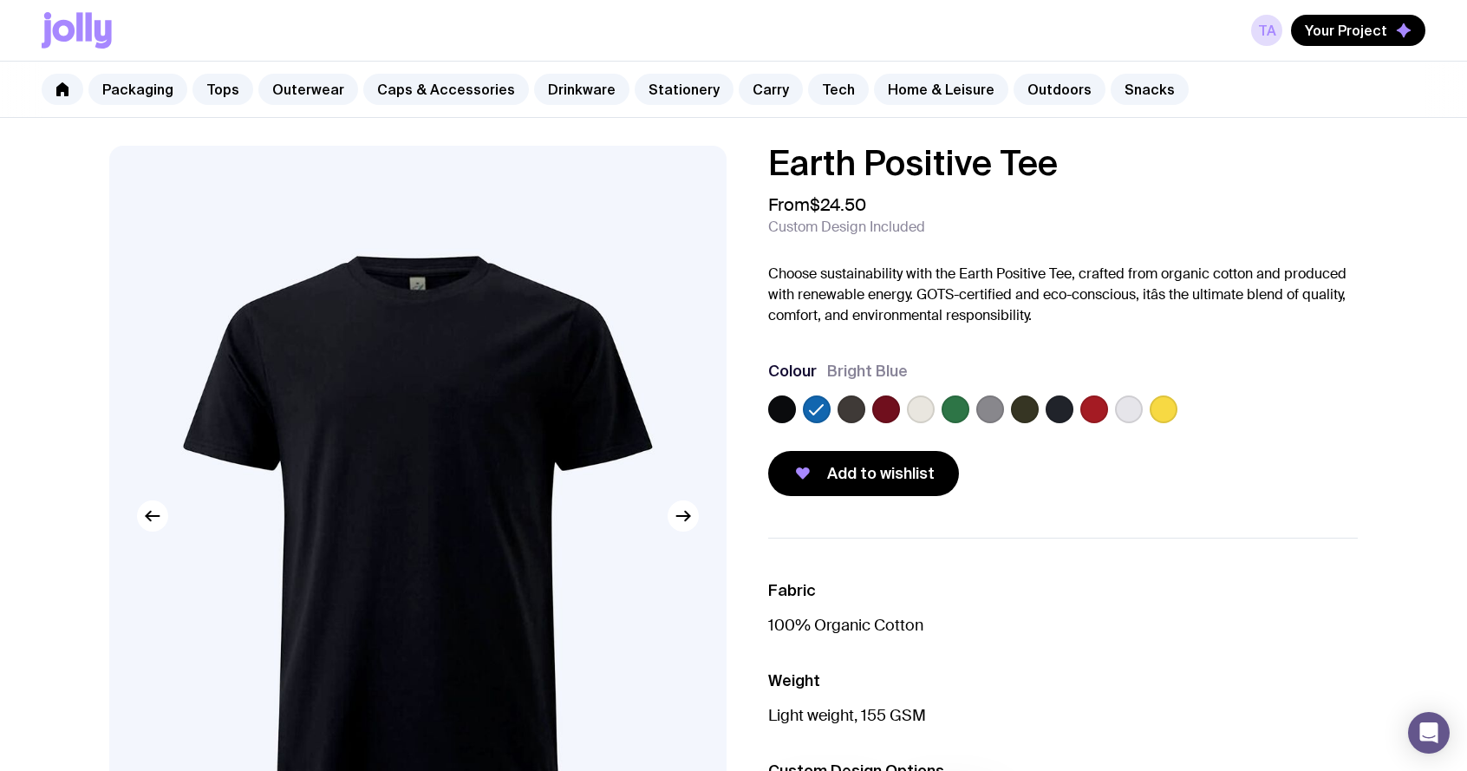
click at [783, 413] on label at bounding box center [782, 409] width 28 height 28
click at [0, 0] on input "radio" at bounding box center [0, 0] width 0 height 0
click at [827, 406] on label at bounding box center [817, 409] width 28 height 28
click at [0, 0] on input "radio" at bounding box center [0, 0] width 0 height 0
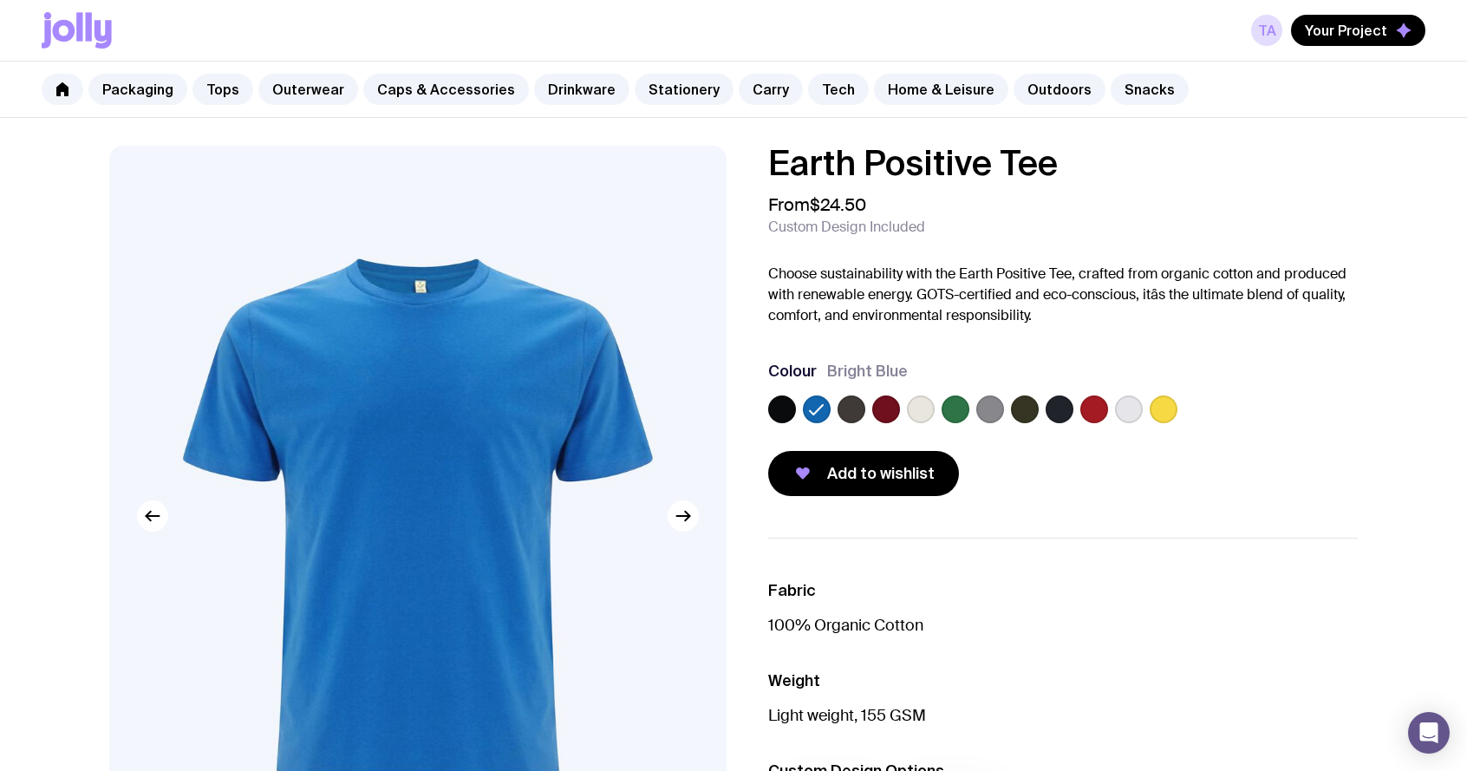
click at [851, 404] on label at bounding box center [851, 409] width 28 height 28
click at [0, 0] on input "radio" at bounding box center [0, 0] width 0 height 0
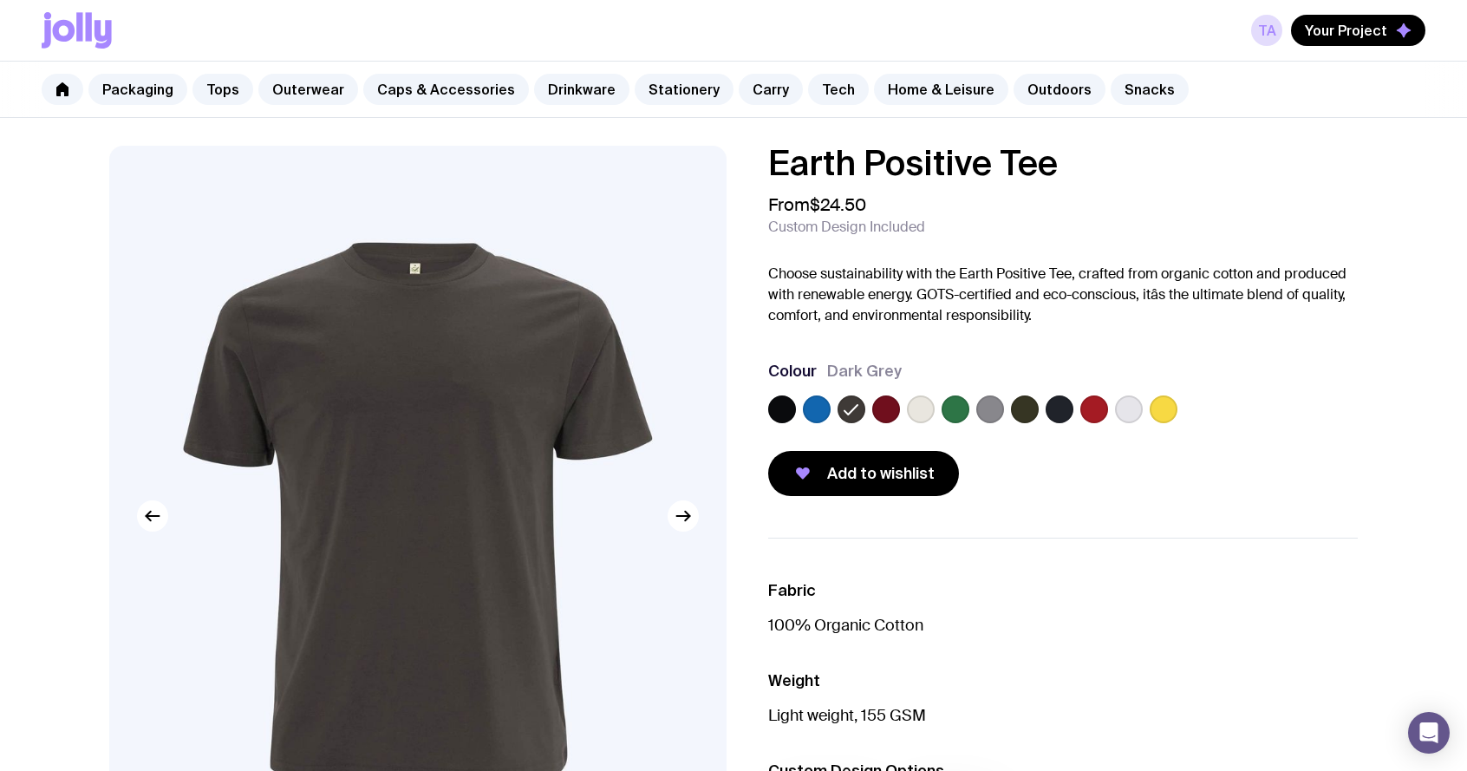
click at [1061, 413] on label at bounding box center [1059, 409] width 28 height 28
click at [0, 0] on input "radio" at bounding box center [0, 0] width 0 height 0
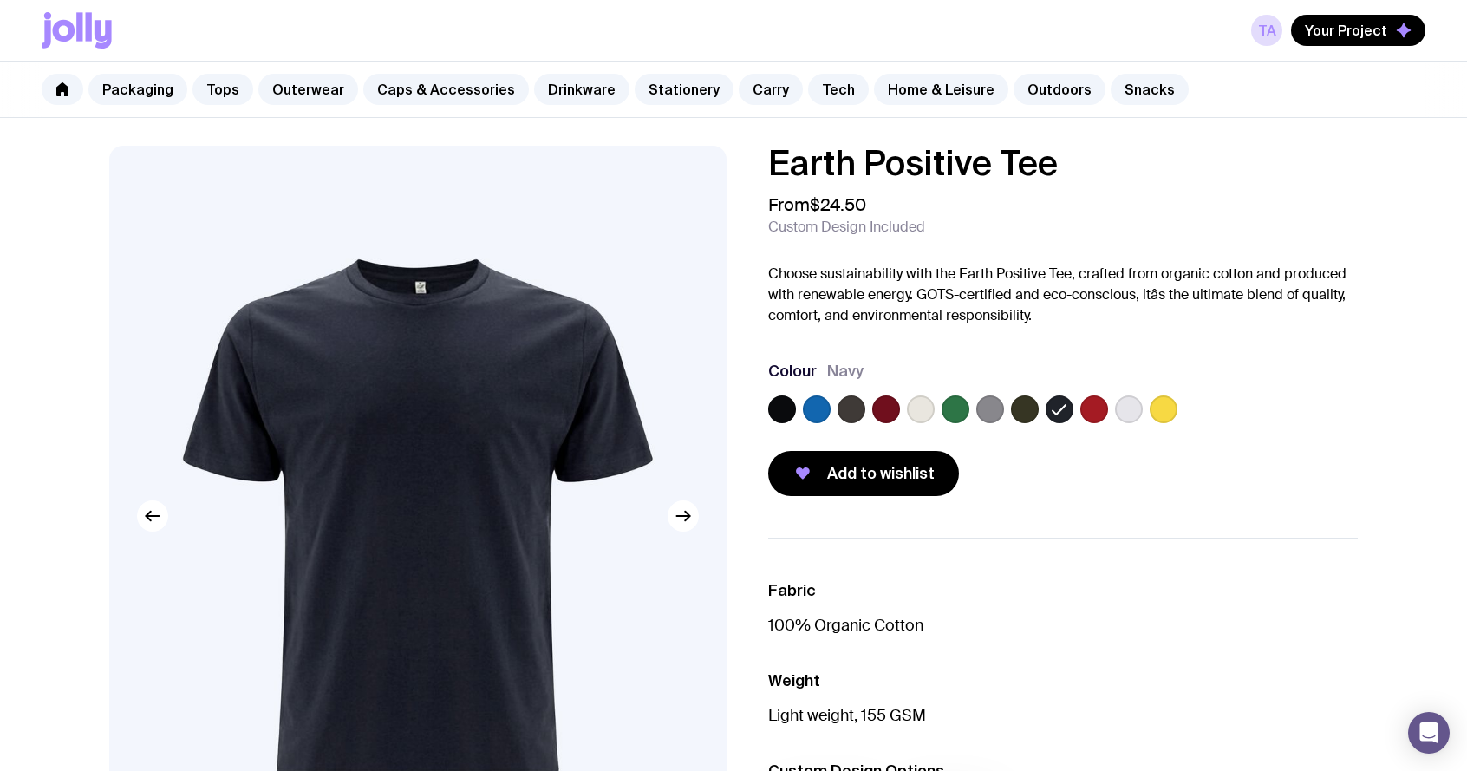
click at [1017, 409] on label at bounding box center [1025, 409] width 28 height 28
click at [0, 0] on input "radio" at bounding box center [0, 0] width 0 height 0
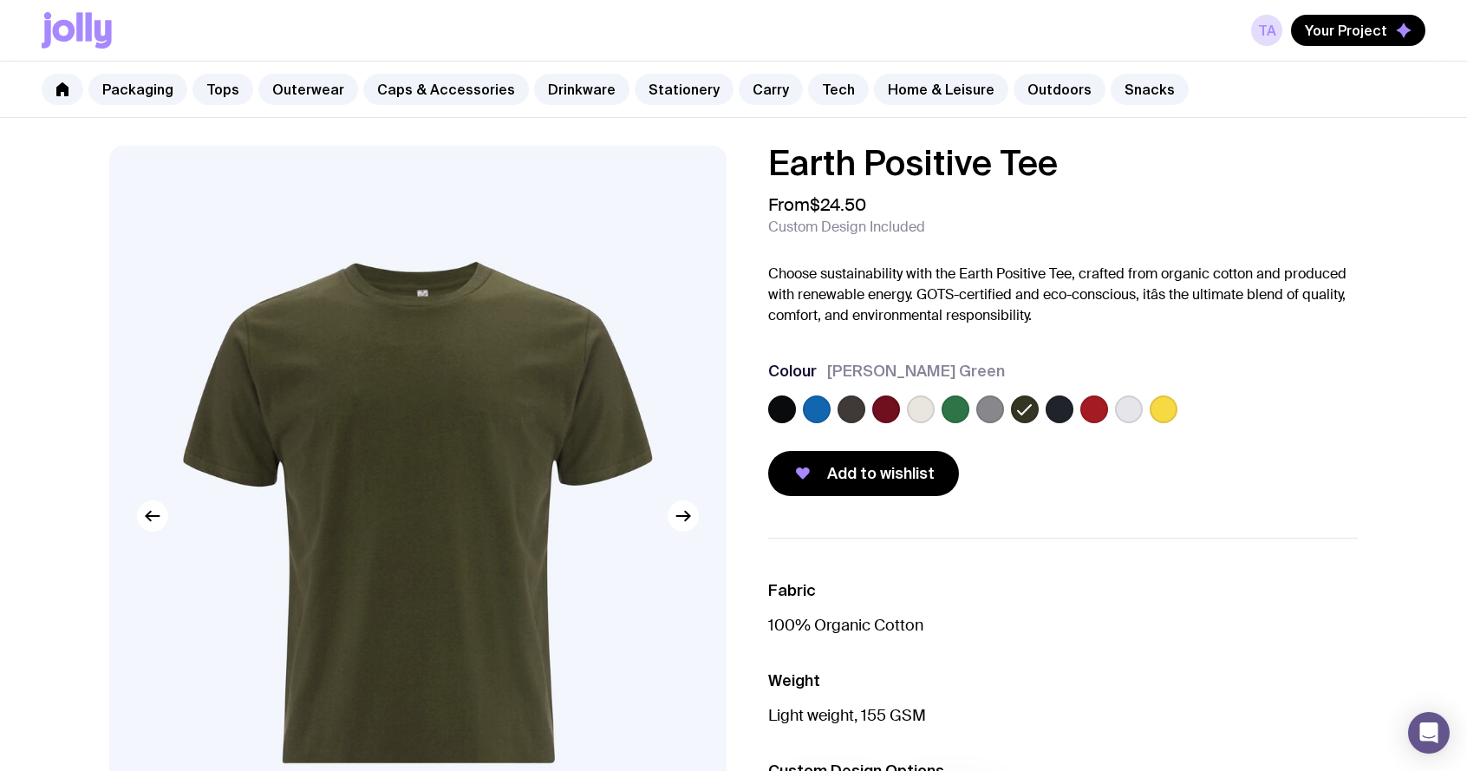
click at [979, 407] on label at bounding box center [990, 409] width 28 height 28
click at [0, 0] on input "radio" at bounding box center [0, 0] width 0 height 0
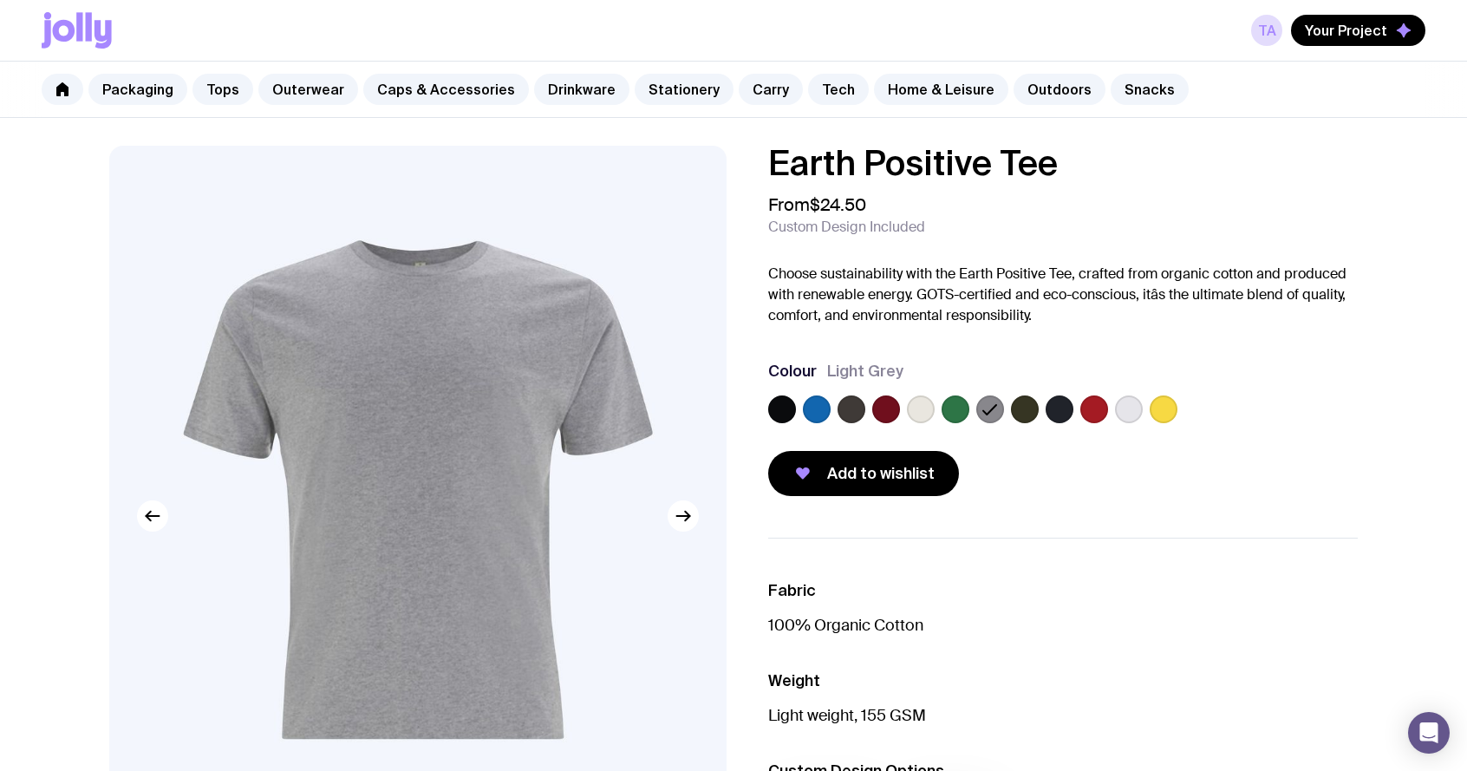
click at [852, 412] on label at bounding box center [851, 409] width 28 height 28
click at [0, 0] on input "radio" at bounding box center [0, 0] width 0 height 0
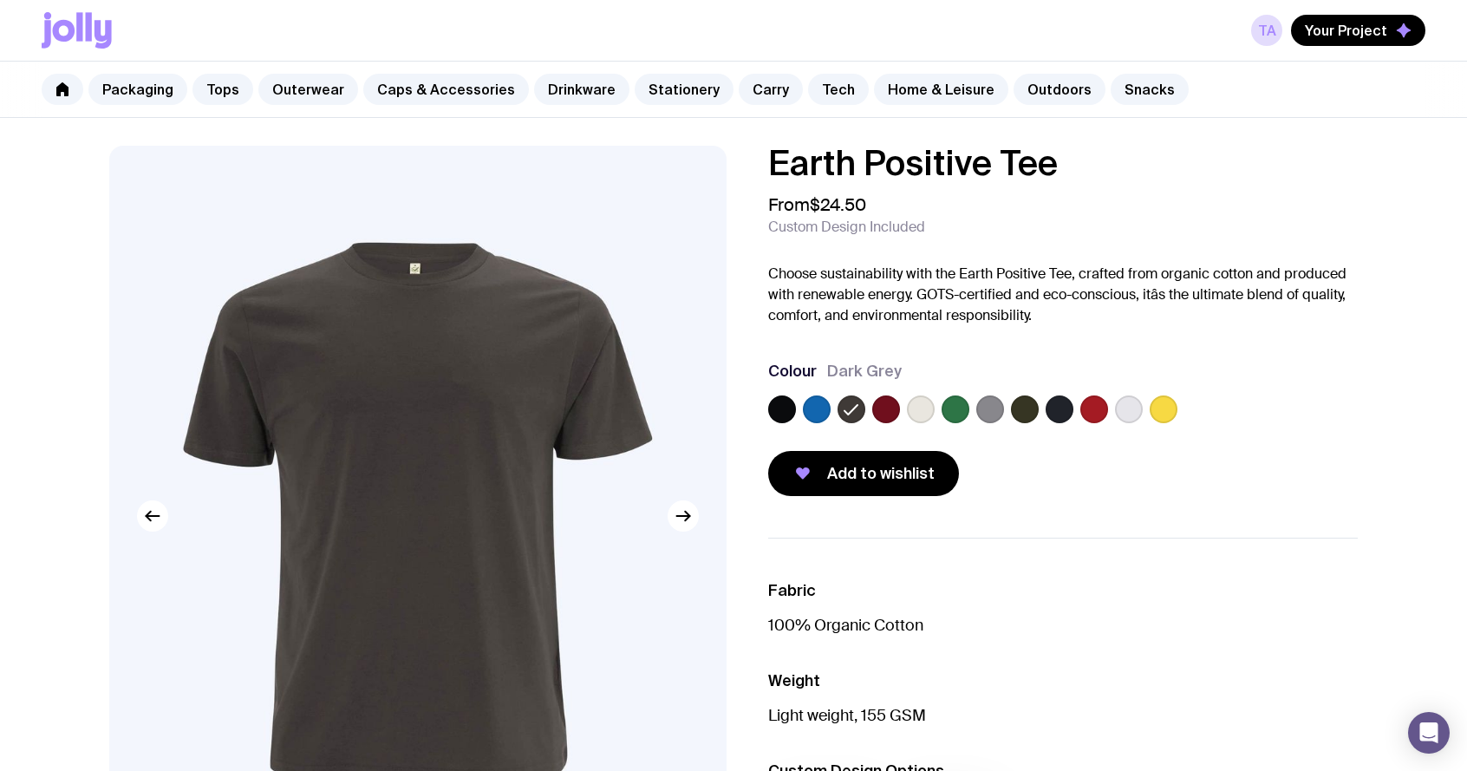
click at [976, 409] on label at bounding box center [990, 409] width 28 height 28
click at [0, 0] on input "radio" at bounding box center [0, 0] width 0 height 0
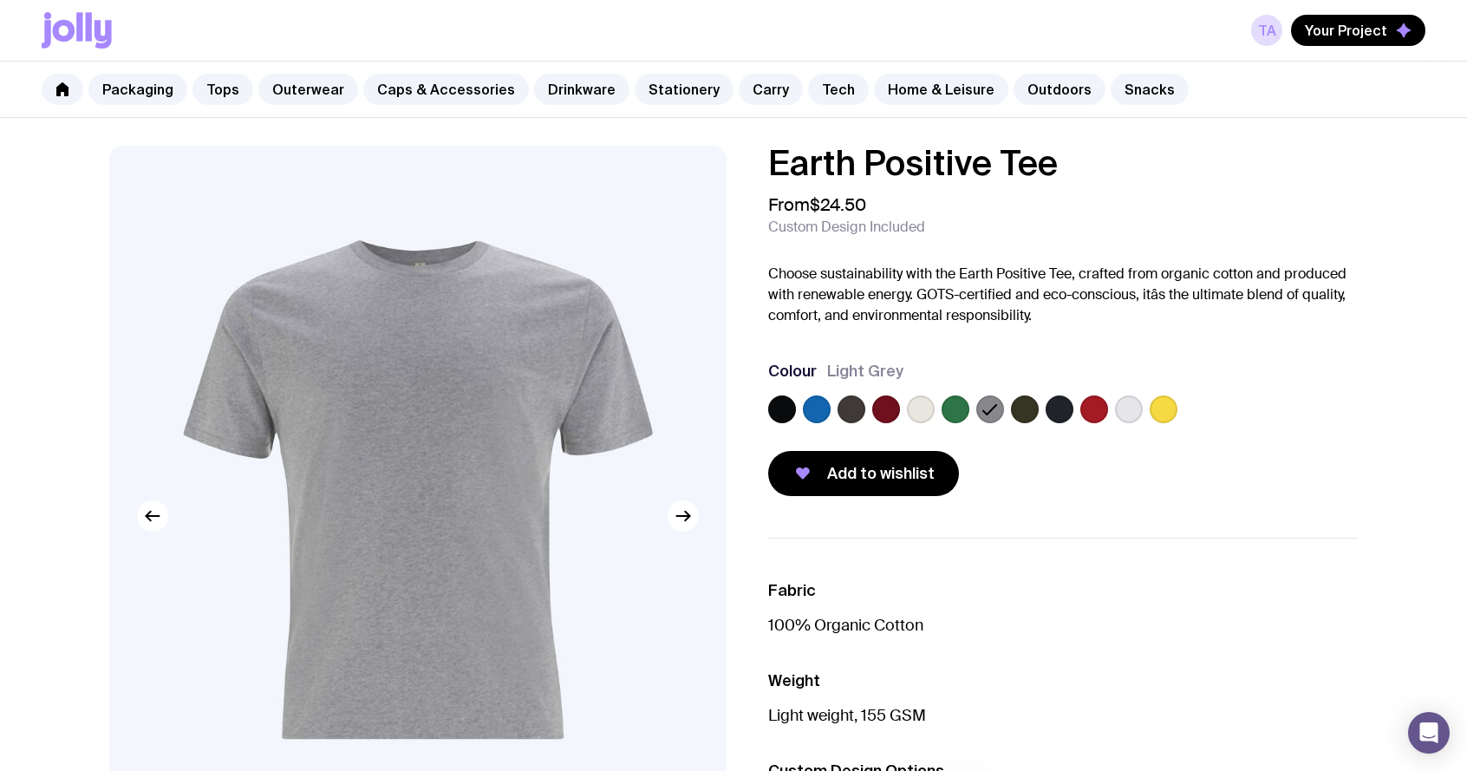
click at [855, 413] on label at bounding box center [851, 409] width 28 height 28
click at [0, 0] on input "radio" at bounding box center [0, 0] width 0 height 0
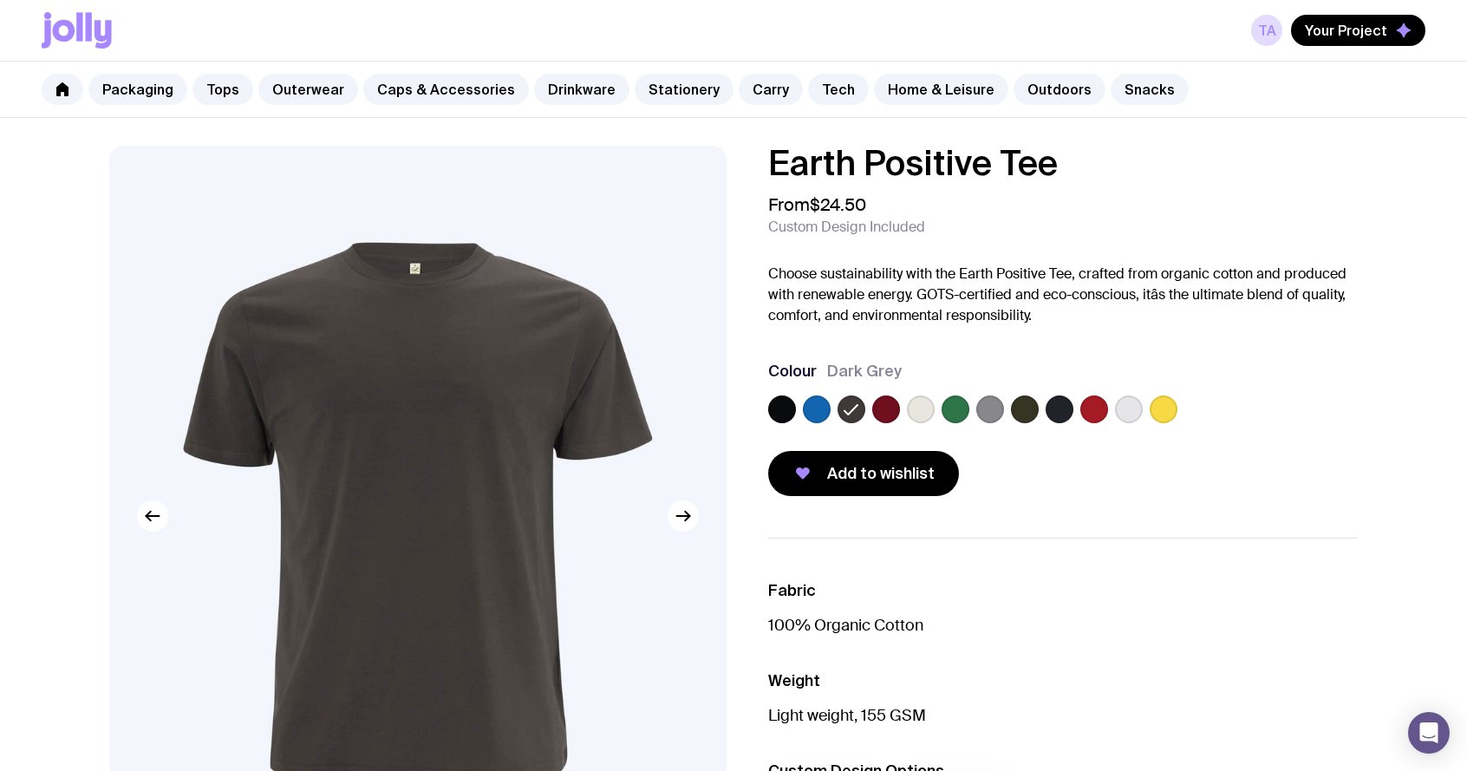
click at [992, 413] on label at bounding box center [990, 409] width 28 height 28
click at [0, 0] on input "radio" at bounding box center [0, 0] width 0 height 0
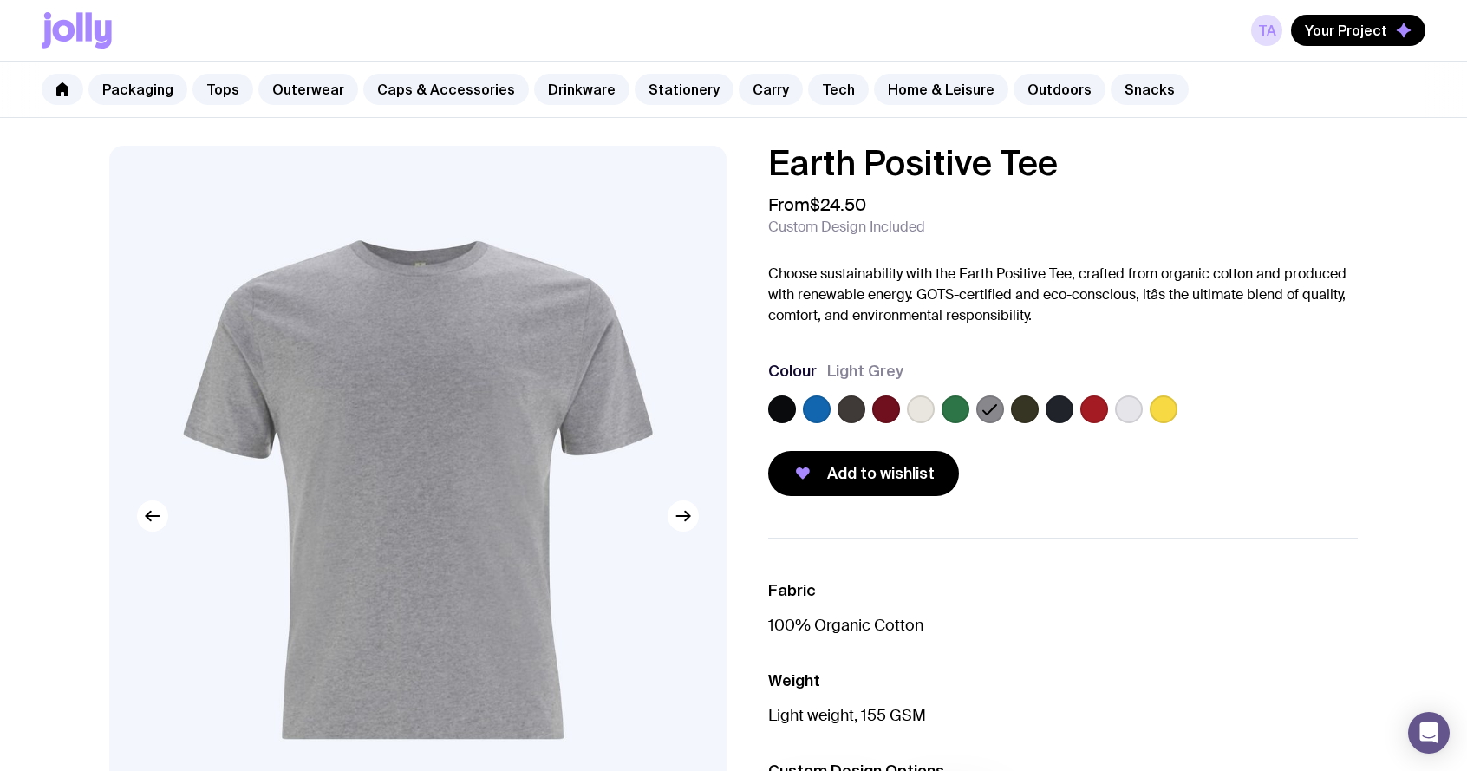
click at [1065, 410] on label at bounding box center [1059, 409] width 28 height 28
click at [0, 0] on input "radio" at bounding box center [0, 0] width 0 height 0
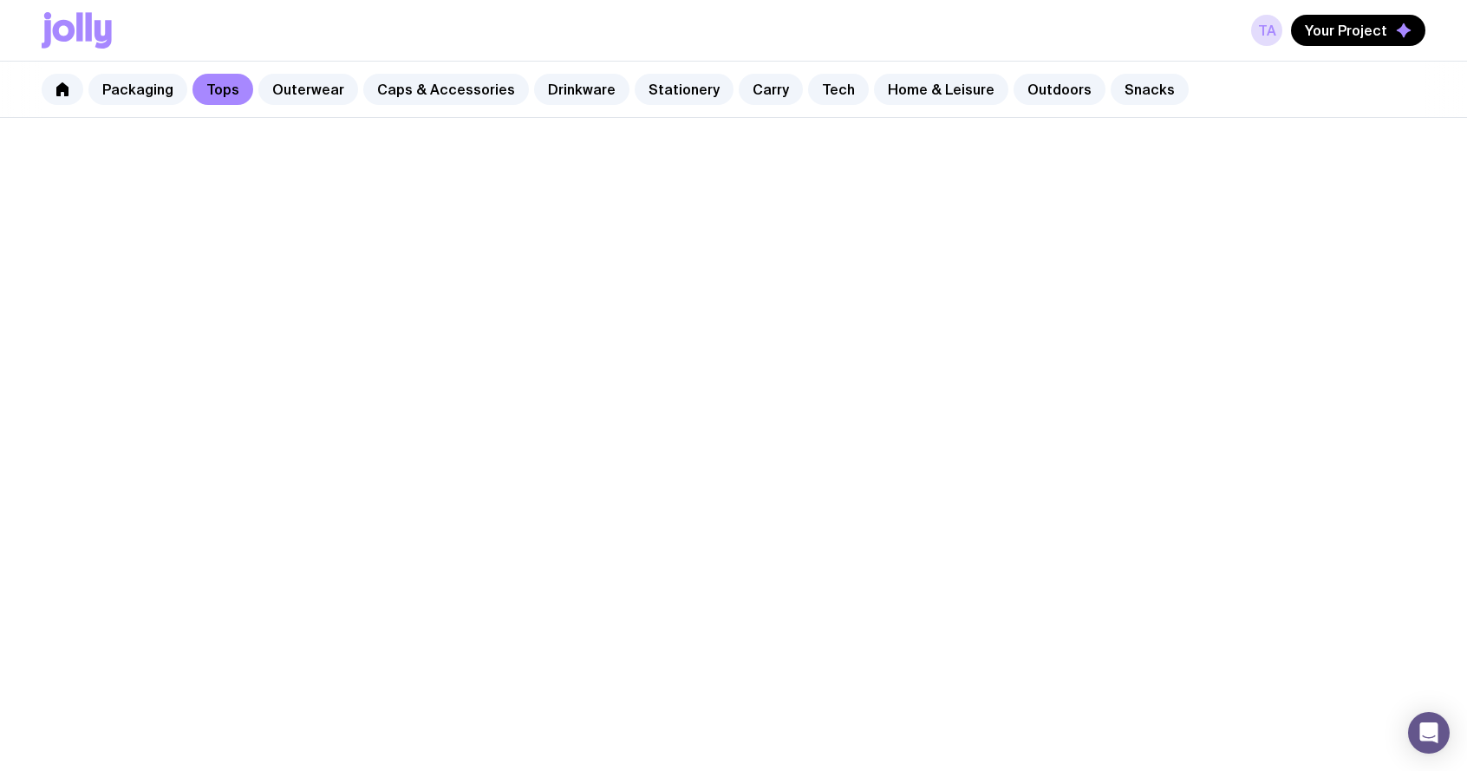
scroll to position [345, 0]
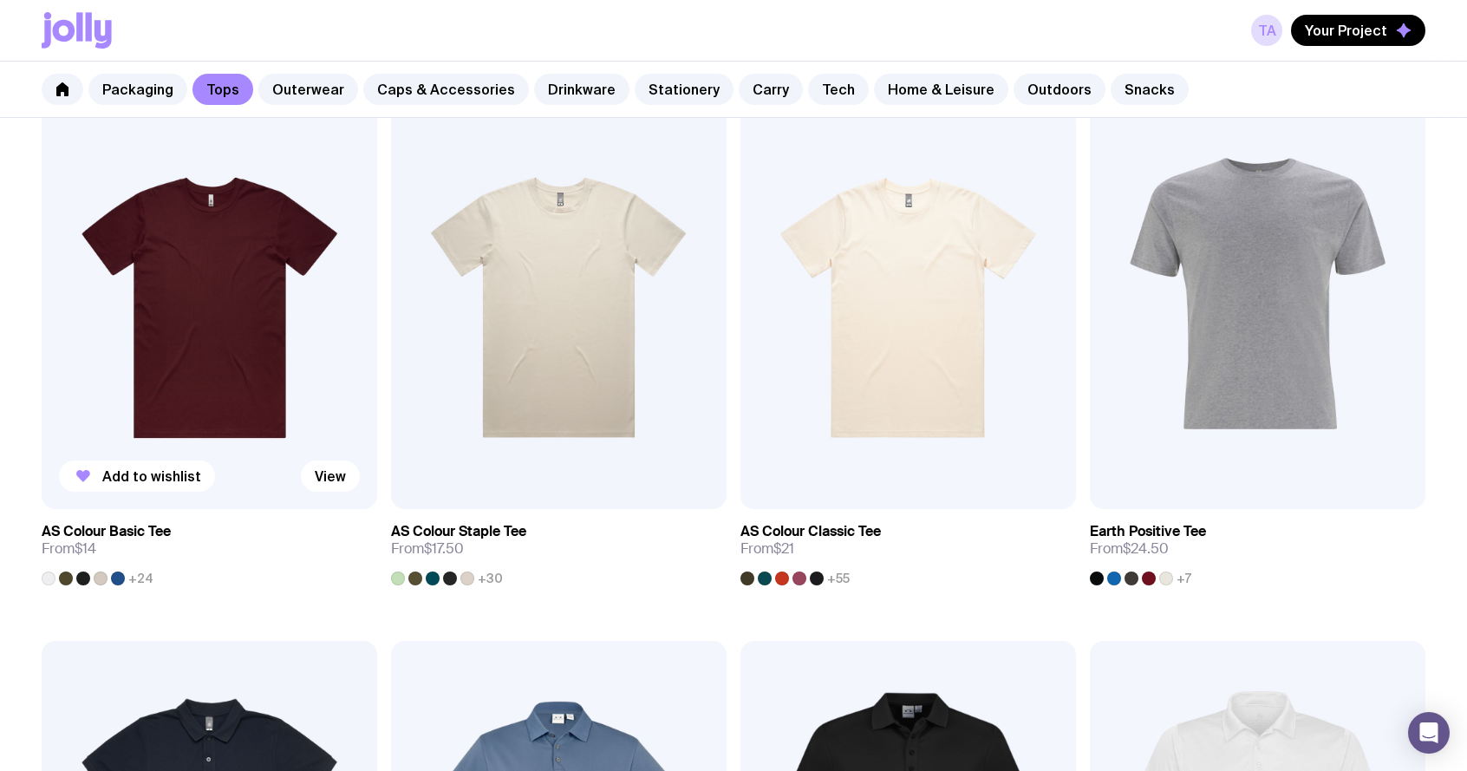
click at [217, 301] on img at bounding box center [209, 308] width 335 height 402
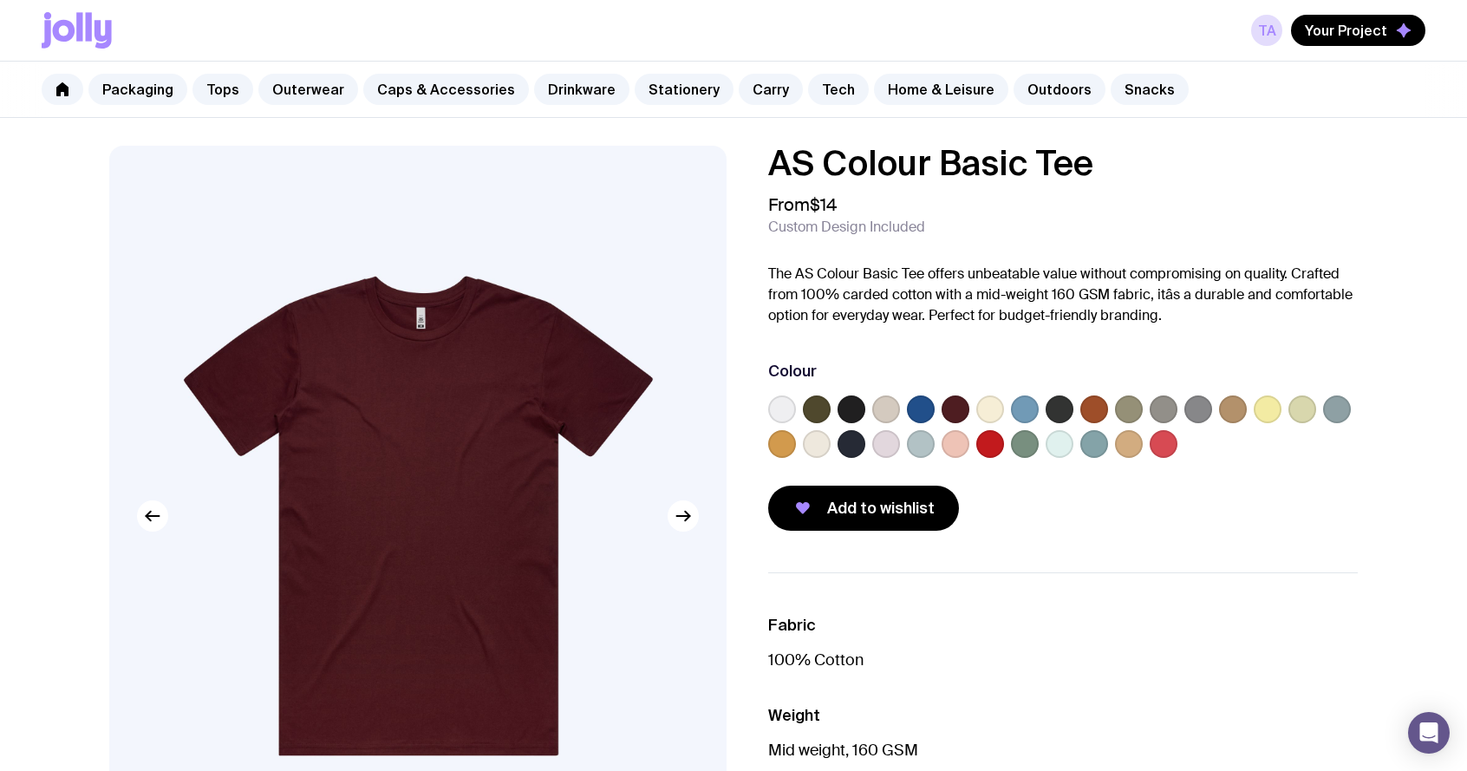
click at [921, 410] on label at bounding box center [921, 409] width 28 height 28
click at [0, 0] on input "radio" at bounding box center [0, 0] width 0 height 0
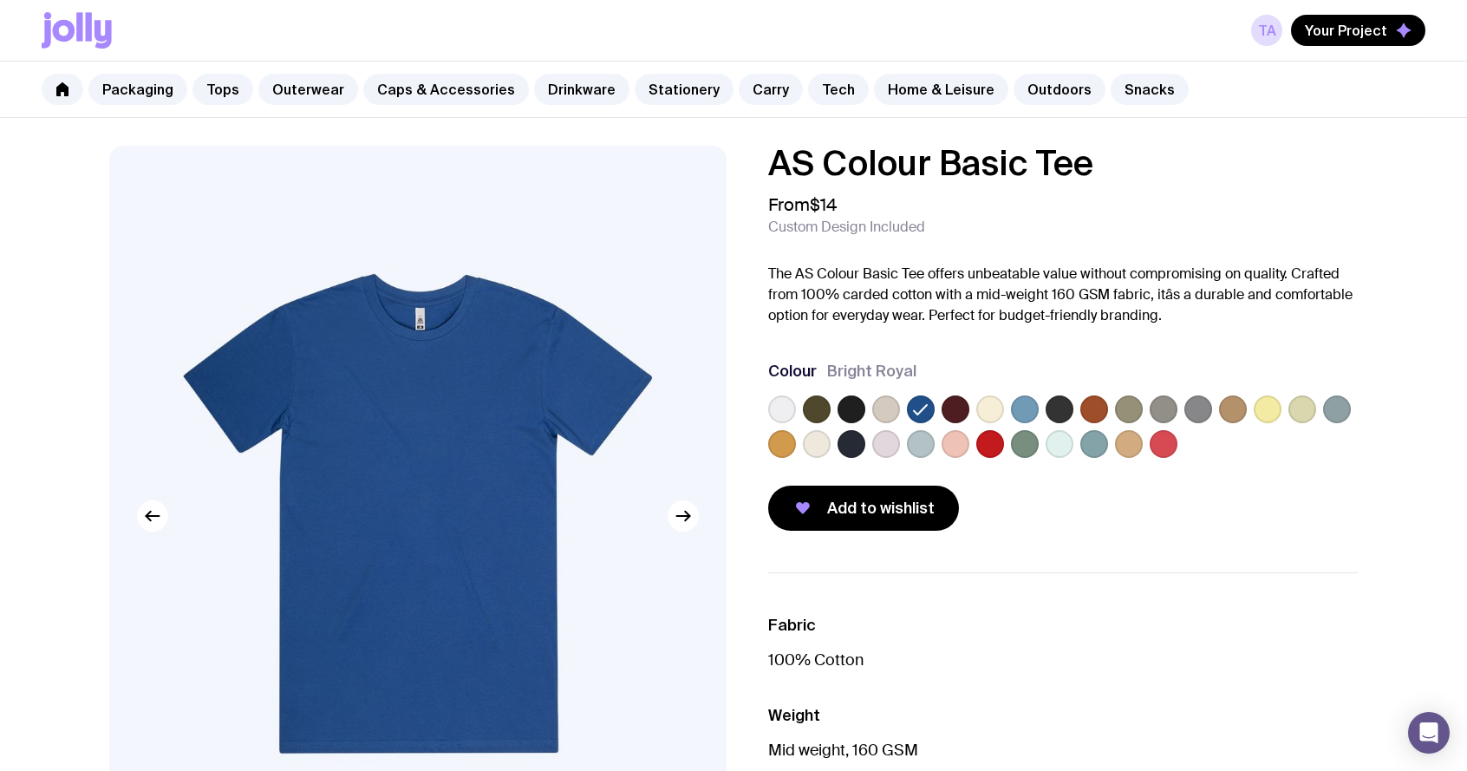
click at [1197, 409] on label at bounding box center [1198, 409] width 28 height 28
click at [0, 0] on input "radio" at bounding box center [0, 0] width 0 height 0
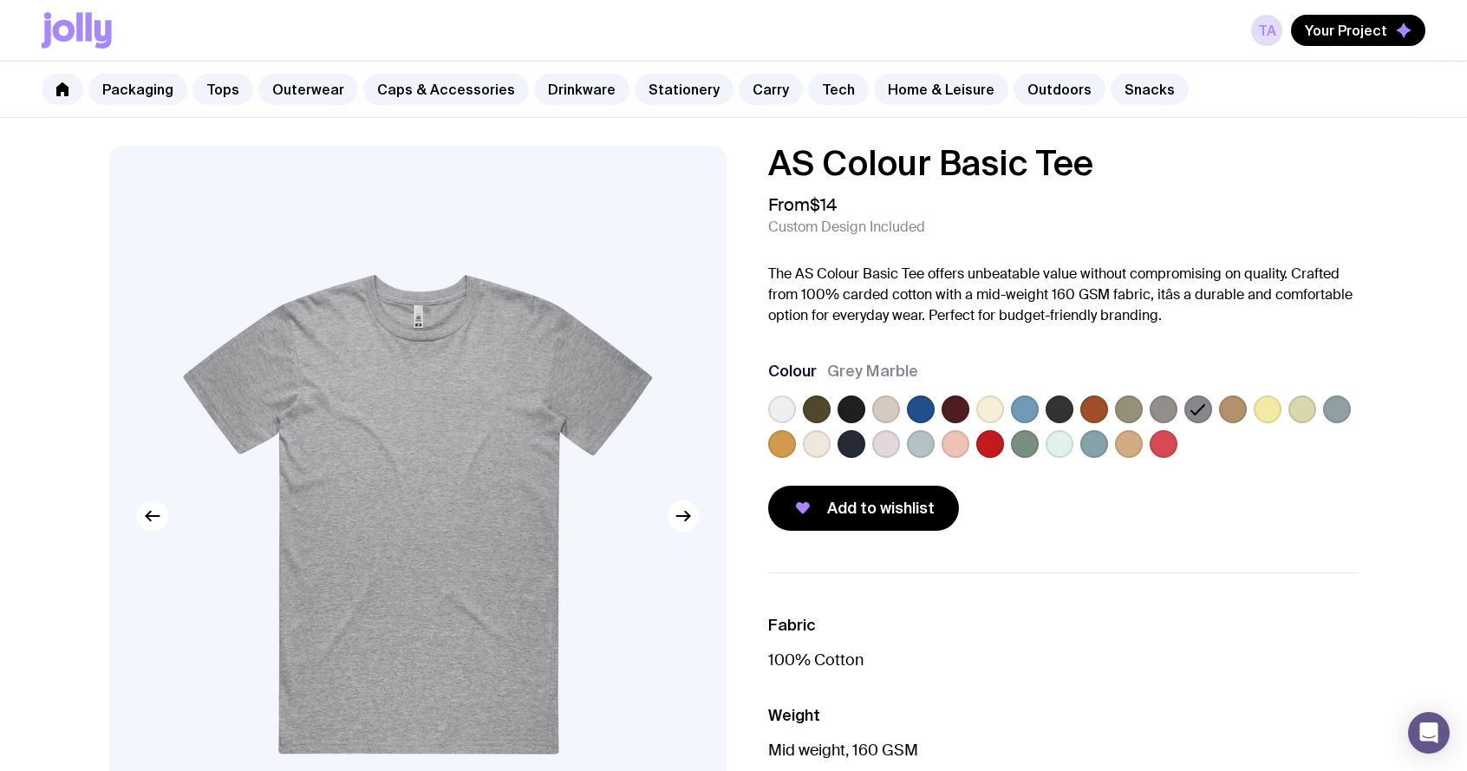
click at [1330, 413] on label at bounding box center [1337, 409] width 28 height 28
click at [0, 0] on input "radio" at bounding box center [0, 0] width 0 height 0
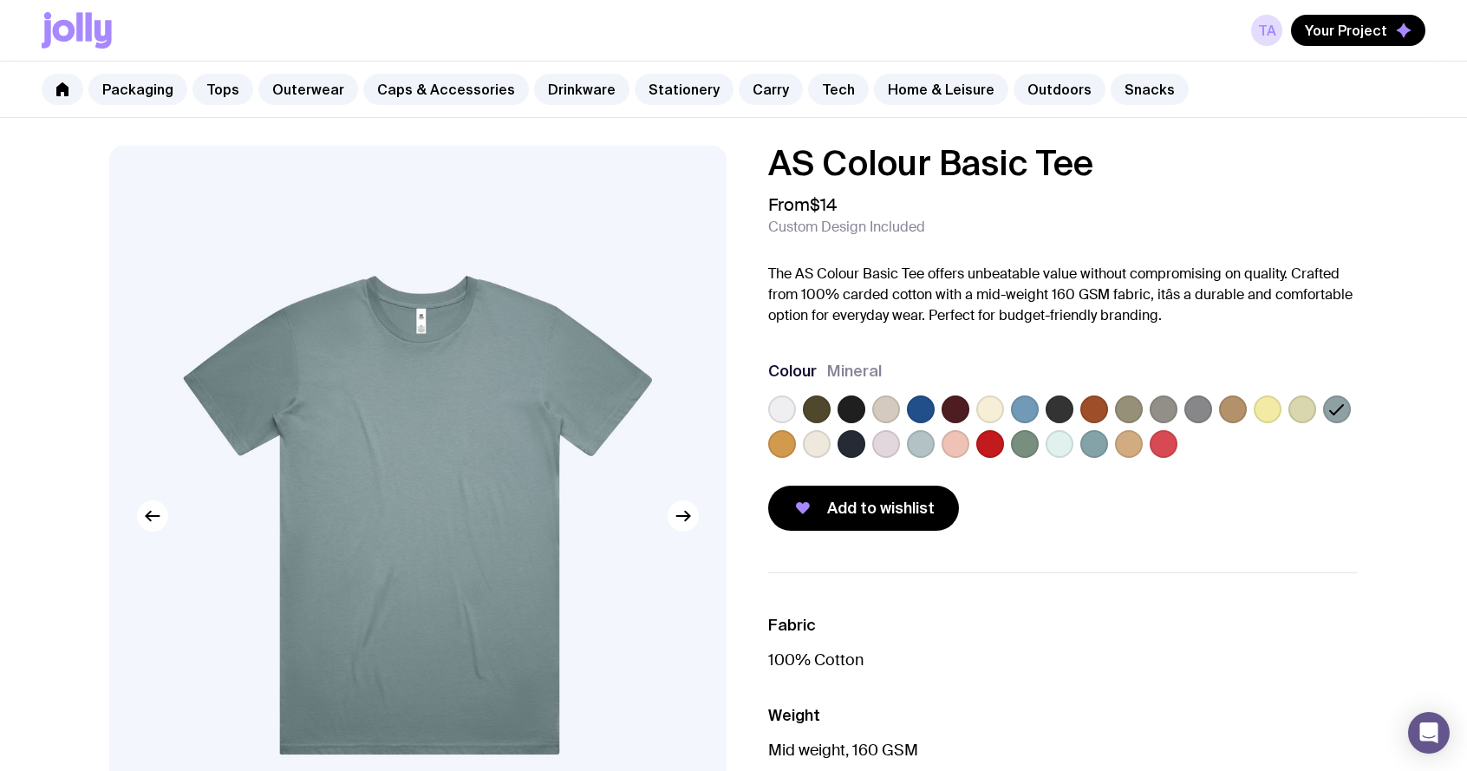
click at [1185, 410] on label at bounding box center [1198, 409] width 28 height 28
click at [0, 0] on input "radio" at bounding box center [0, 0] width 0 height 0
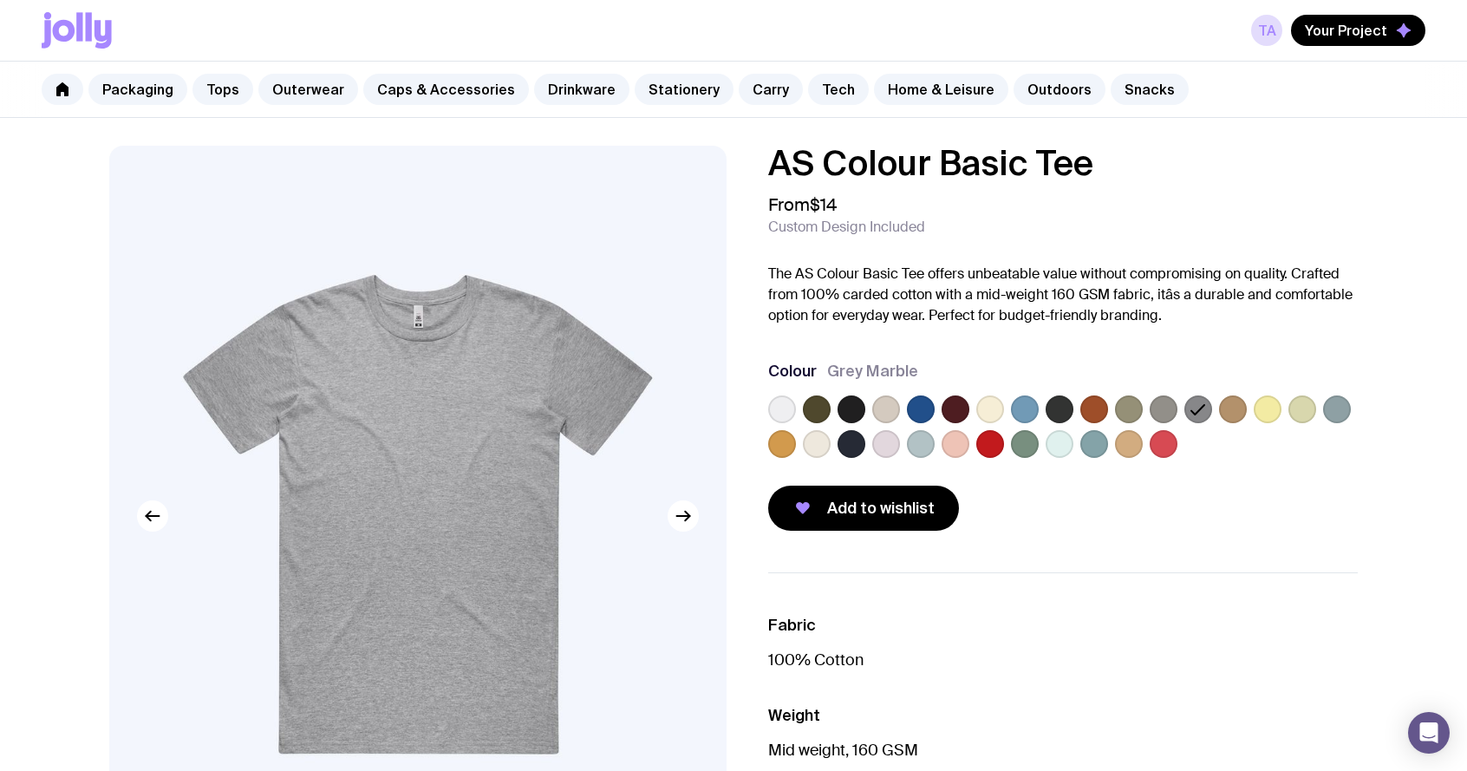
click at [918, 414] on label at bounding box center [921, 409] width 28 height 28
click at [0, 0] on input "radio" at bounding box center [0, 0] width 0 height 0
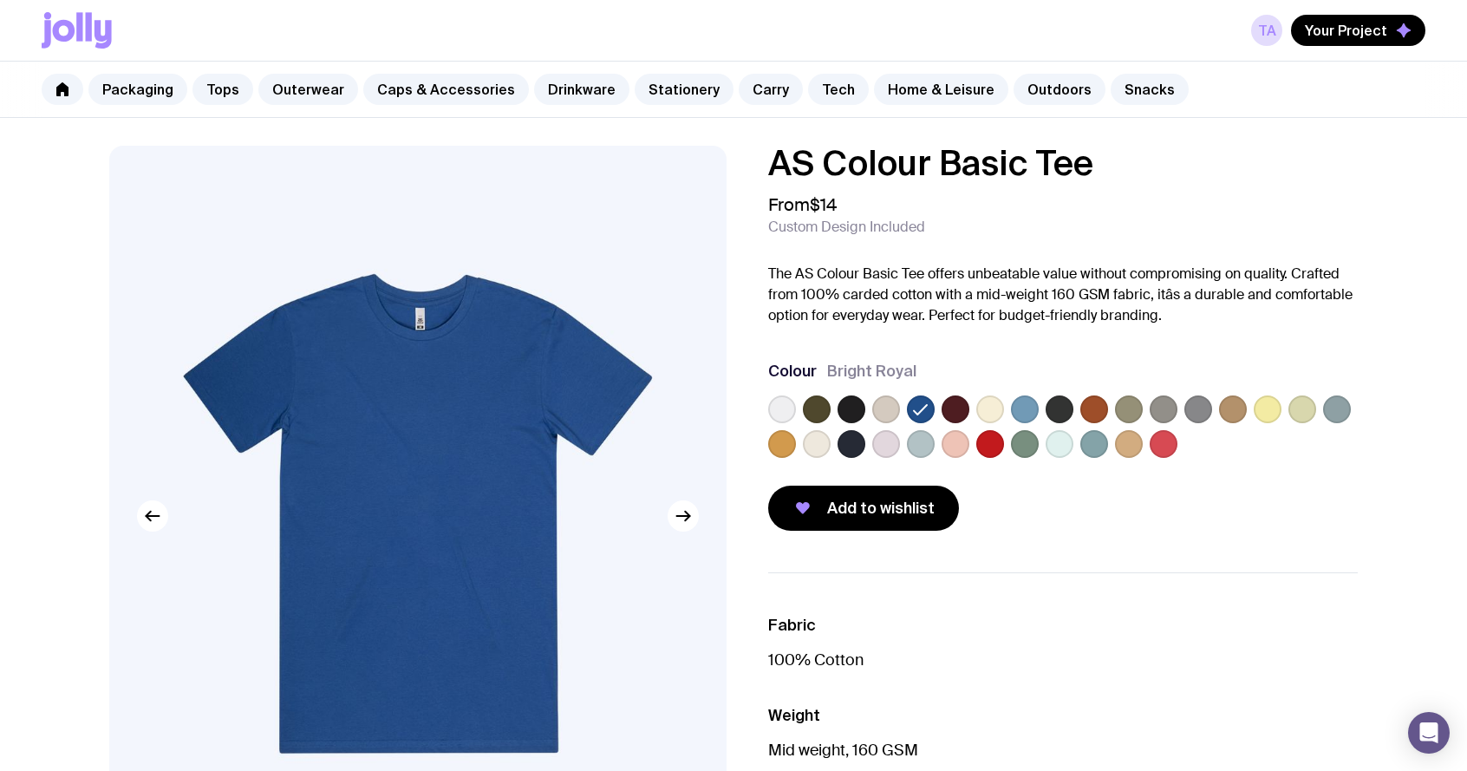
click at [1029, 416] on label at bounding box center [1025, 409] width 28 height 28
click at [0, 0] on input "radio" at bounding box center [0, 0] width 0 height 0
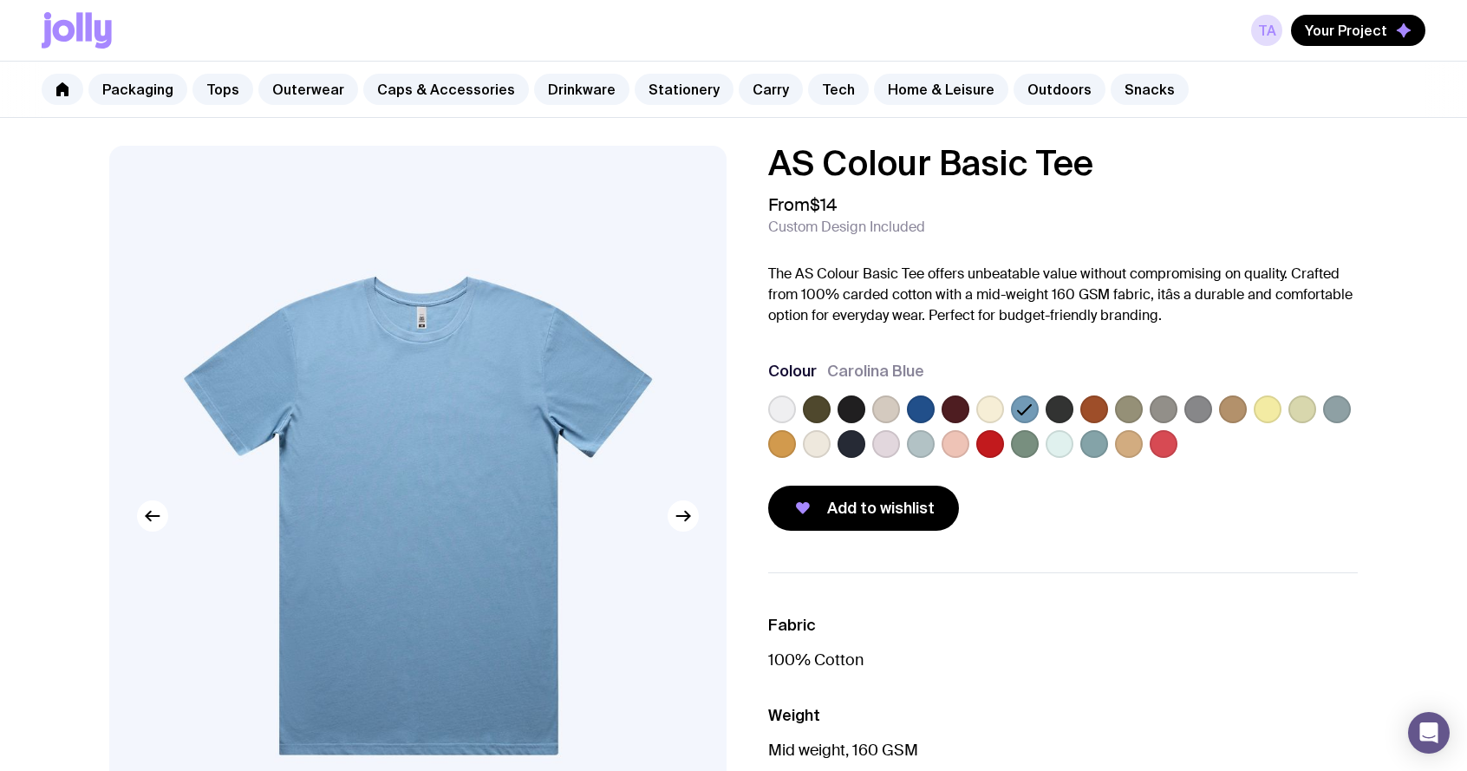
click at [906, 406] on div at bounding box center [1062, 429] width 589 height 69
click at [925, 407] on label at bounding box center [921, 409] width 28 height 28
click at [0, 0] on input "radio" at bounding box center [0, 0] width 0 height 0
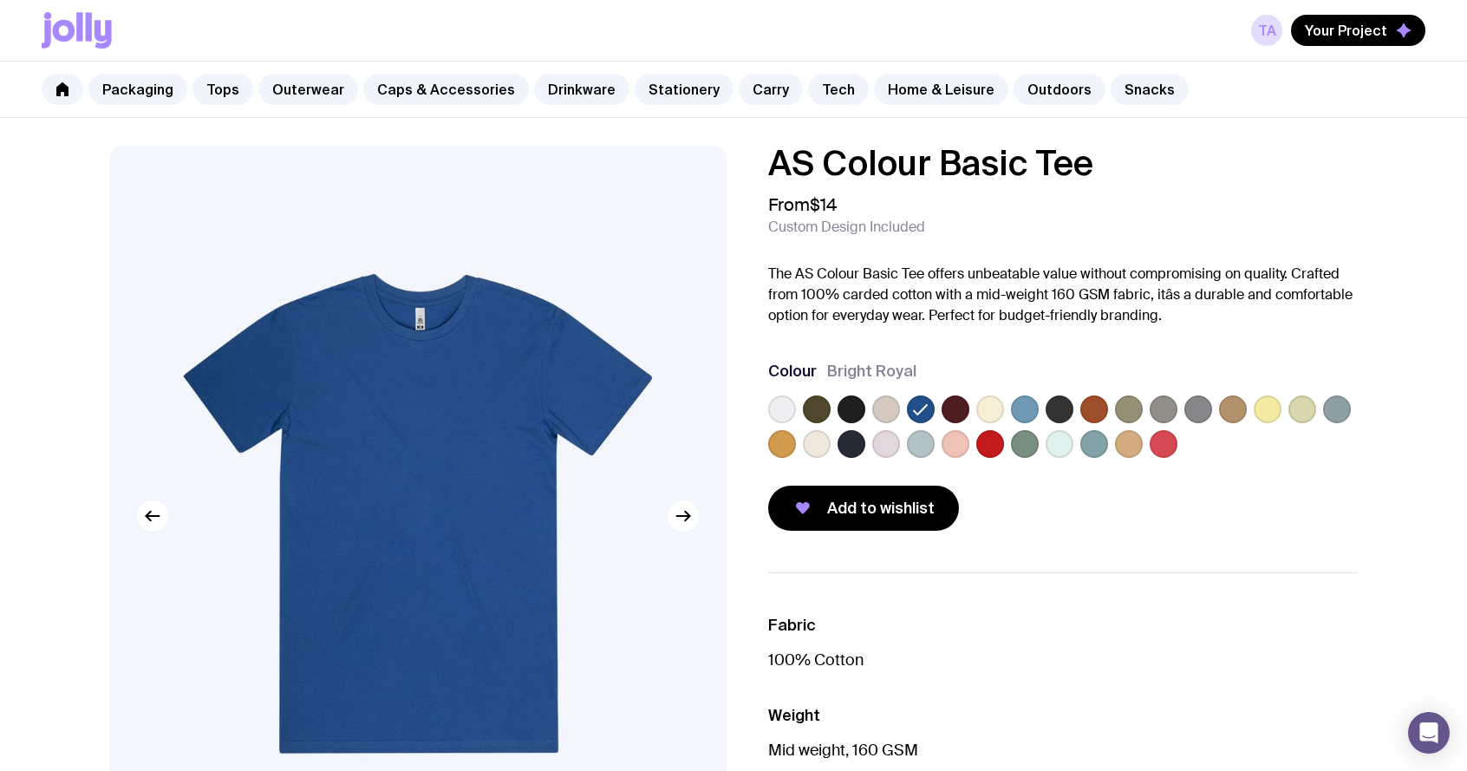
click at [1058, 414] on label at bounding box center [1059, 409] width 28 height 28
click at [0, 0] on input "radio" at bounding box center [0, 0] width 0 height 0
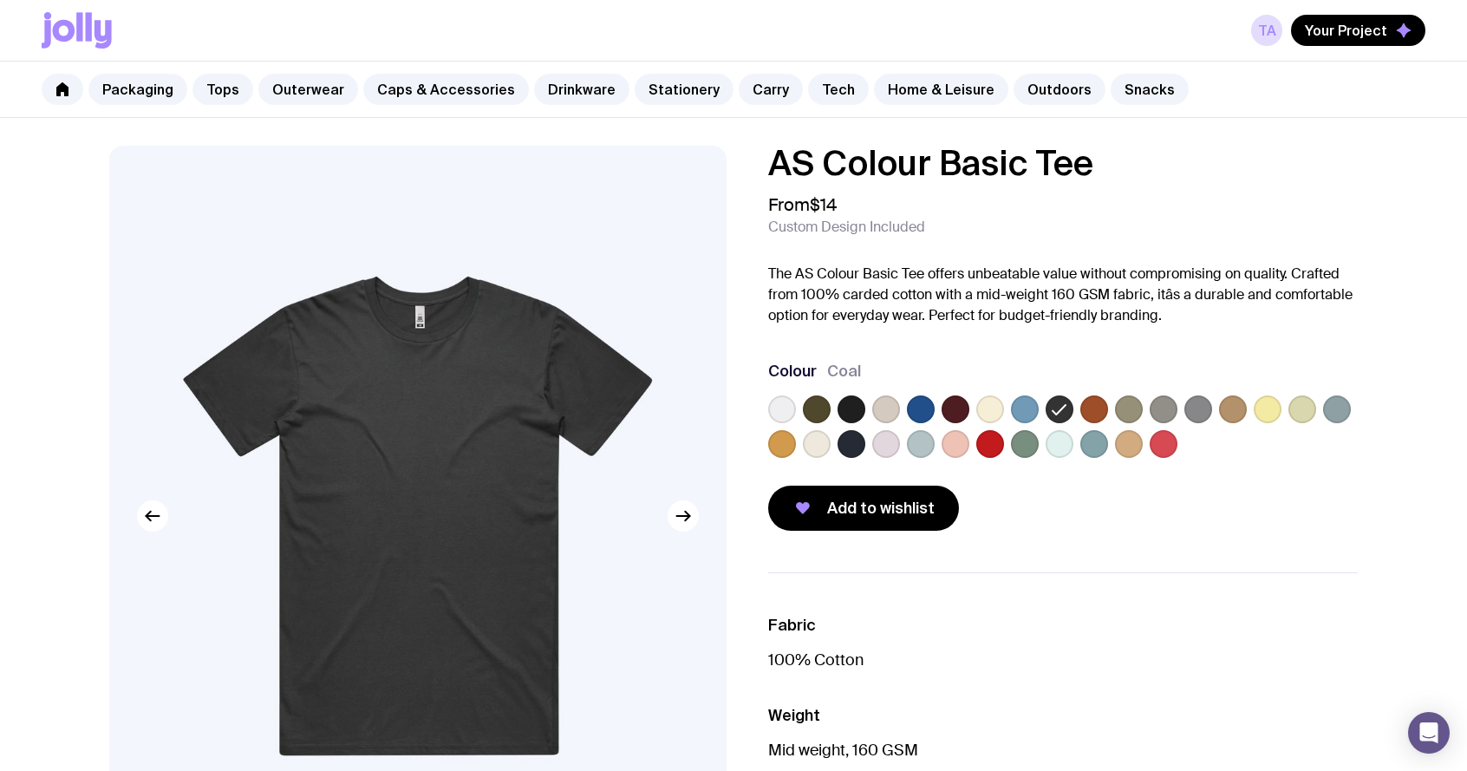
click at [1331, 404] on label at bounding box center [1337, 409] width 28 height 28
click at [0, 0] on input "radio" at bounding box center [0, 0] width 0 height 0
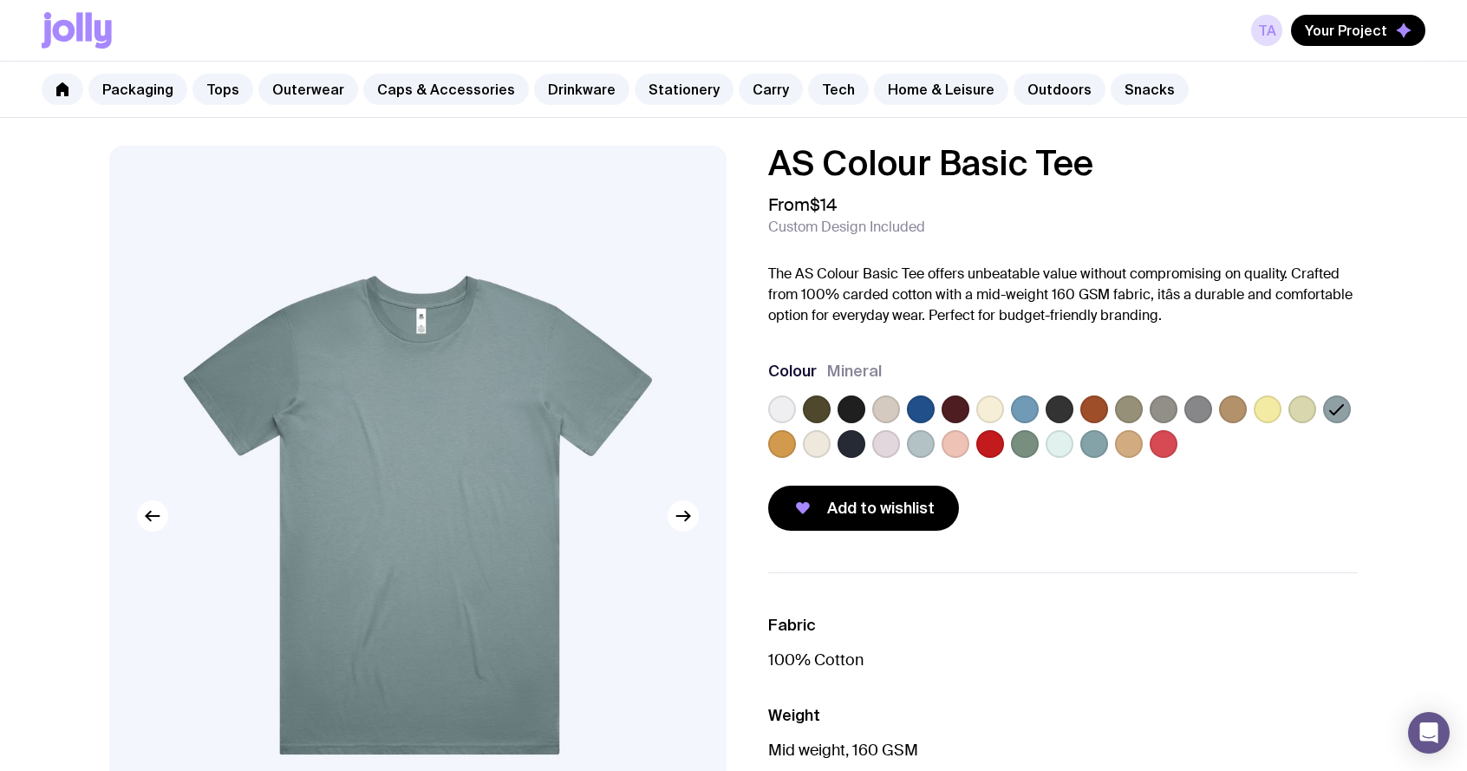
click at [1184, 411] on label at bounding box center [1198, 409] width 28 height 28
click at [0, 0] on input "radio" at bounding box center [0, 0] width 0 height 0
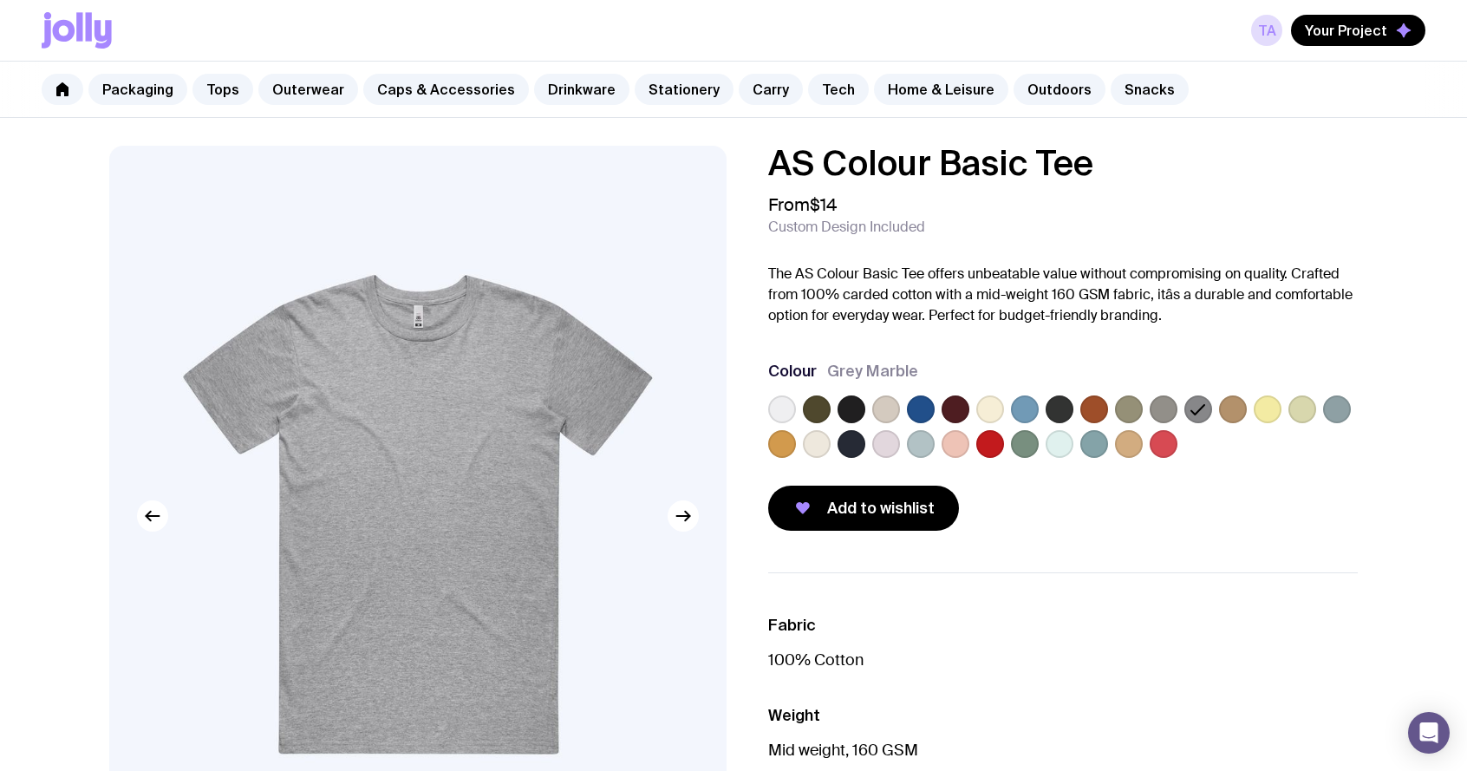
click at [1158, 411] on label at bounding box center [1163, 409] width 28 height 28
click at [0, 0] on input "radio" at bounding box center [0, 0] width 0 height 0
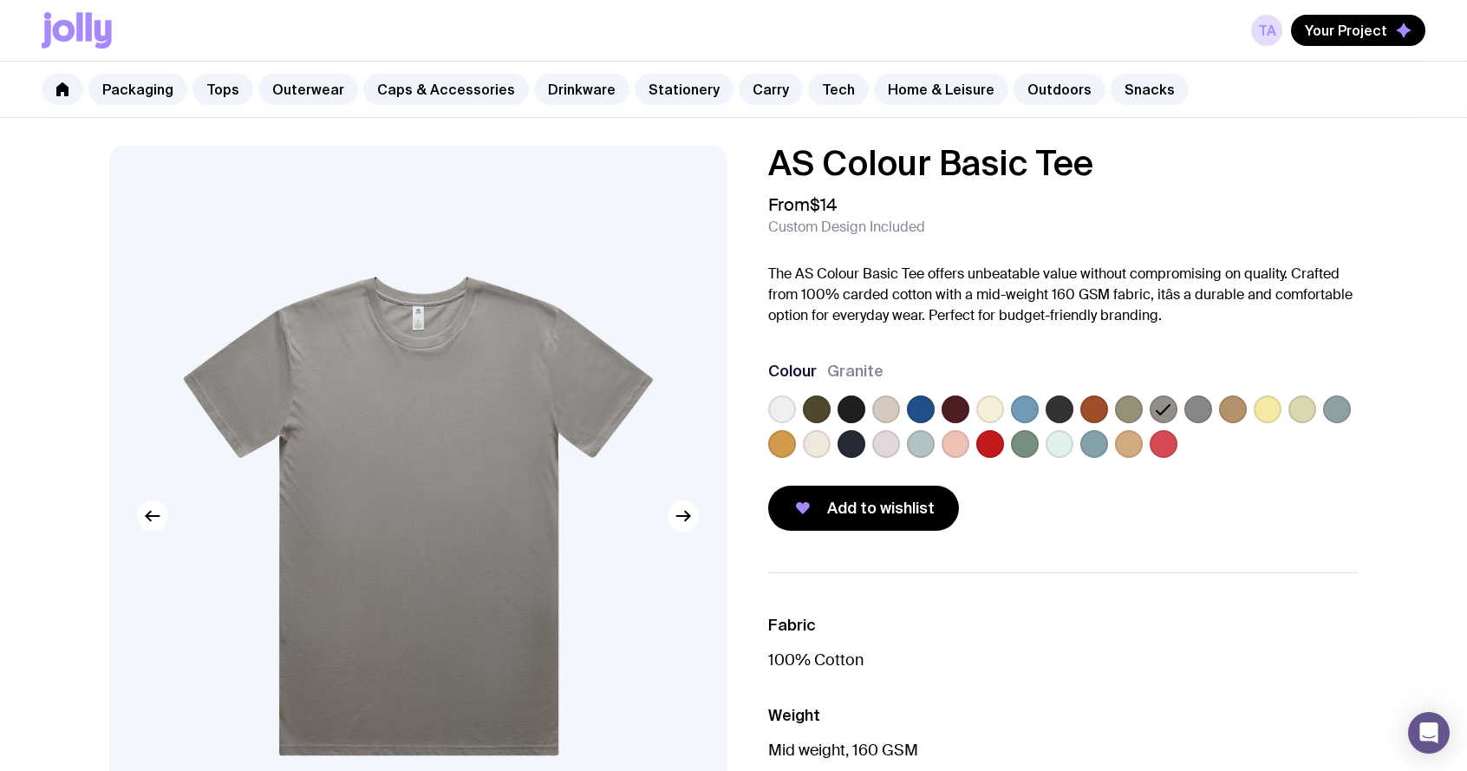
click at [1199, 413] on label at bounding box center [1198, 409] width 28 height 28
click at [0, 0] on input "radio" at bounding box center [0, 0] width 0 height 0
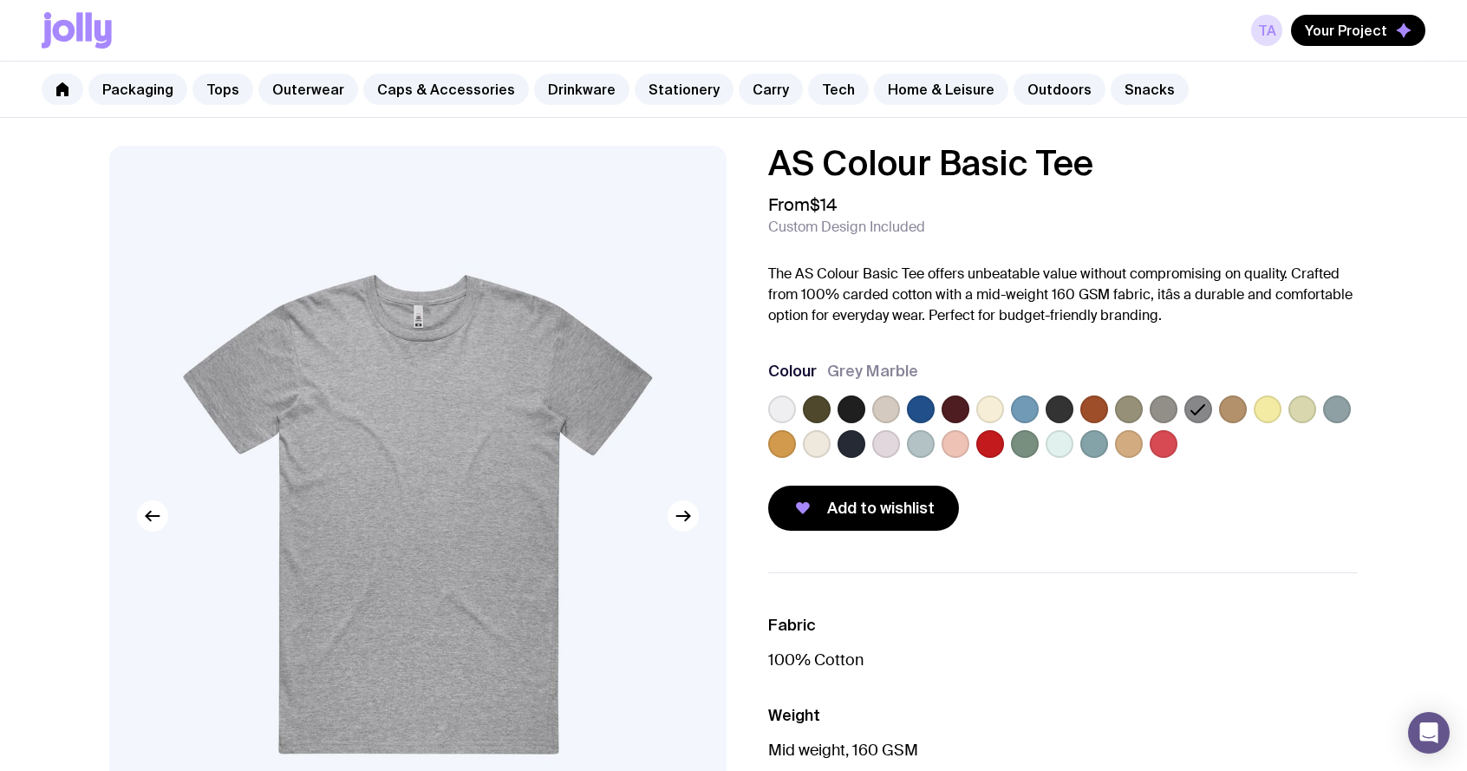
click at [921, 410] on label at bounding box center [921, 409] width 28 height 28
click at [0, 0] on input "radio" at bounding box center [0, 0] width 0 height 0
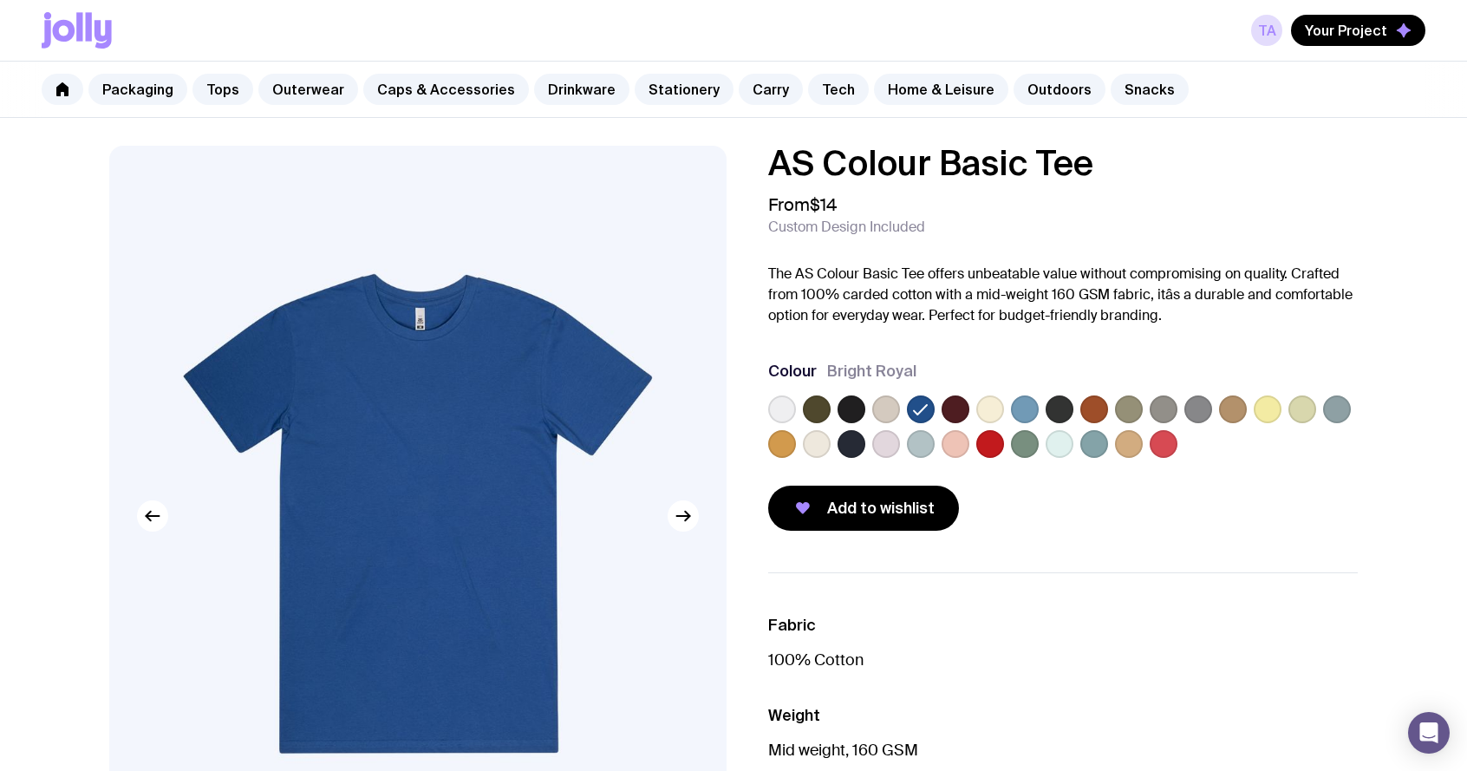
click at [1191, 409] on label at bounding box center [1198, 409] width 28 height 28
click at [0, 0] on input "radio" at bounding box center [0, 0] width 0 height 0
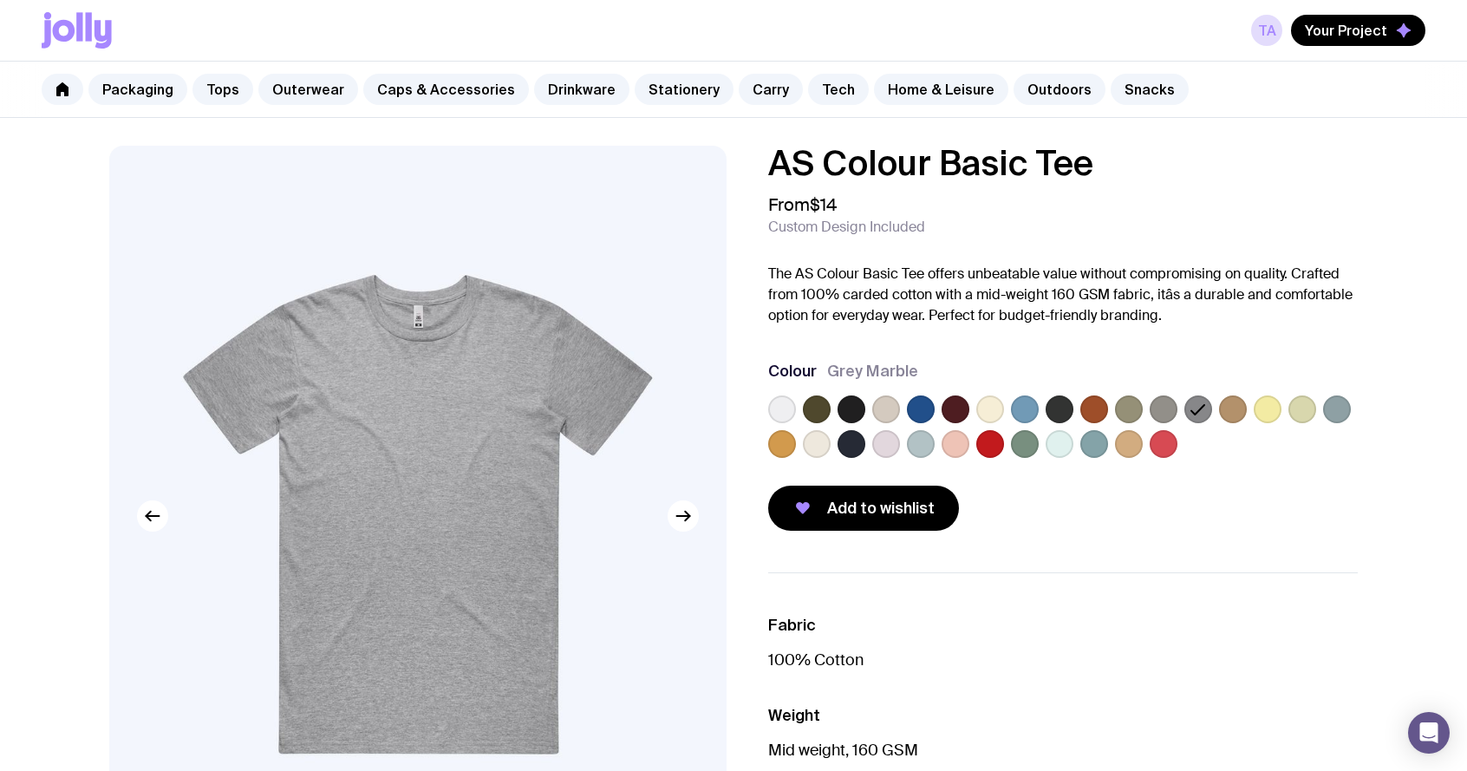
click at [909, 406] on label at bounding box center [921, 409] width 28 height 28
click at [0, 0] on input "radio" at bounding box center [0, 0] width 0 height 0
